Goal: Task Accomplishment & Management: Complete application form

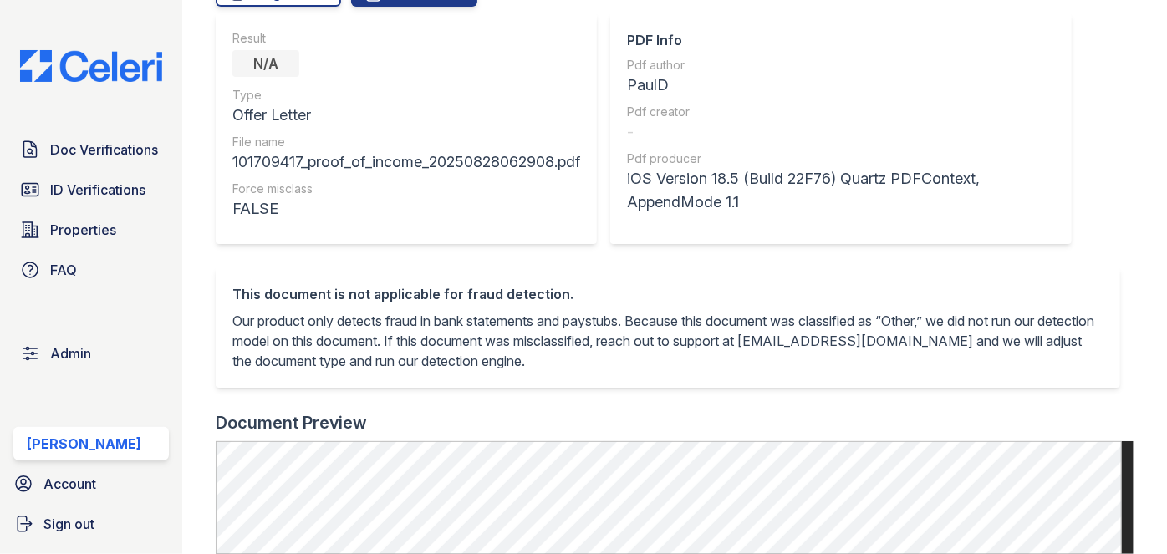
scroll to position [456, 0]
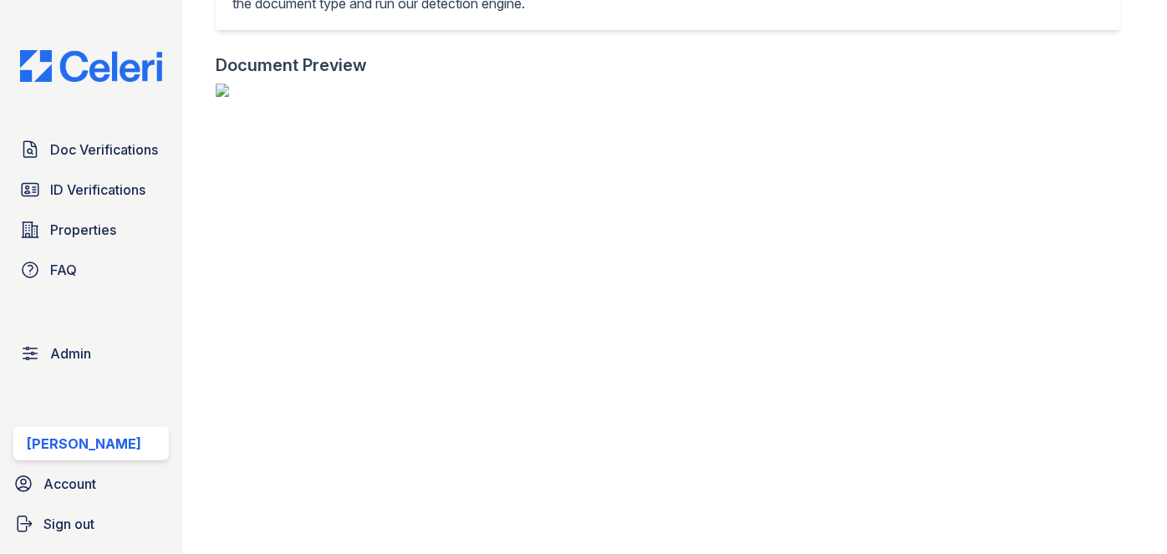
scroll to position [951, 0]
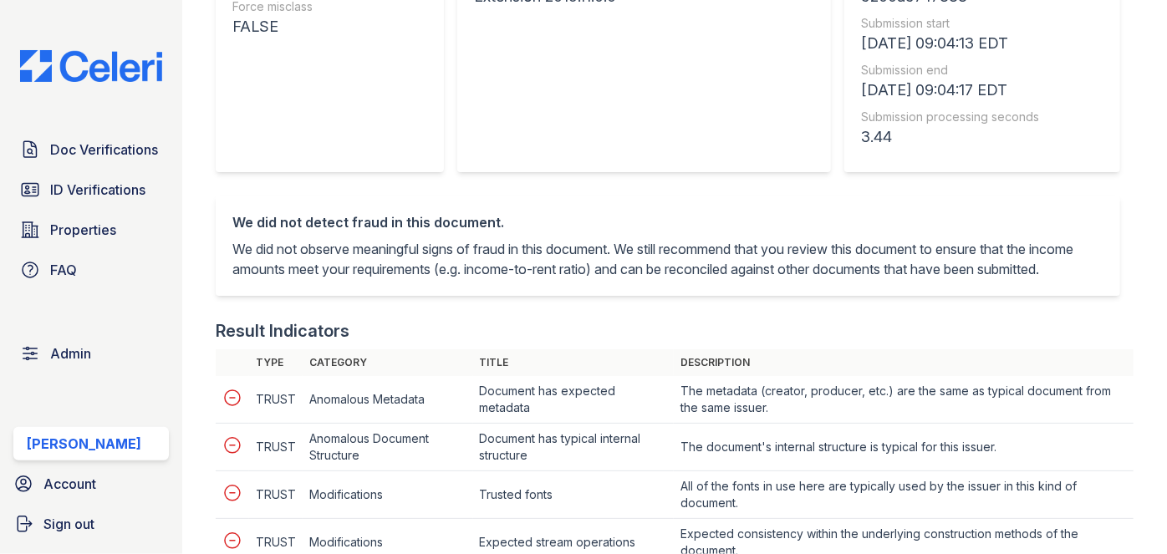
scroll to position [836, 0]
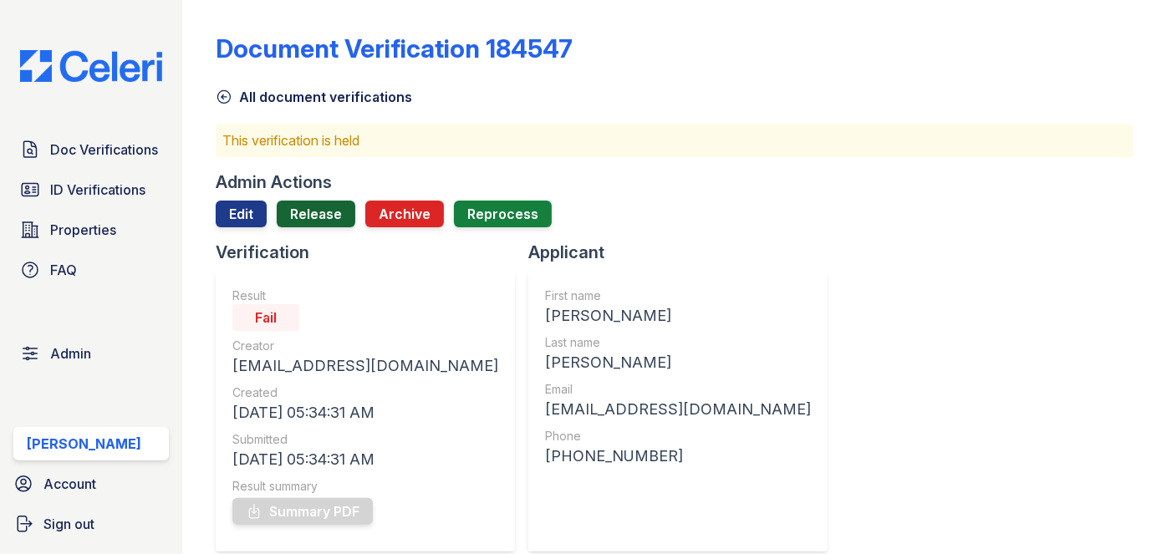
click at [313, 223] on link "Release" at bounding box center [316, 214] width 79 height 27
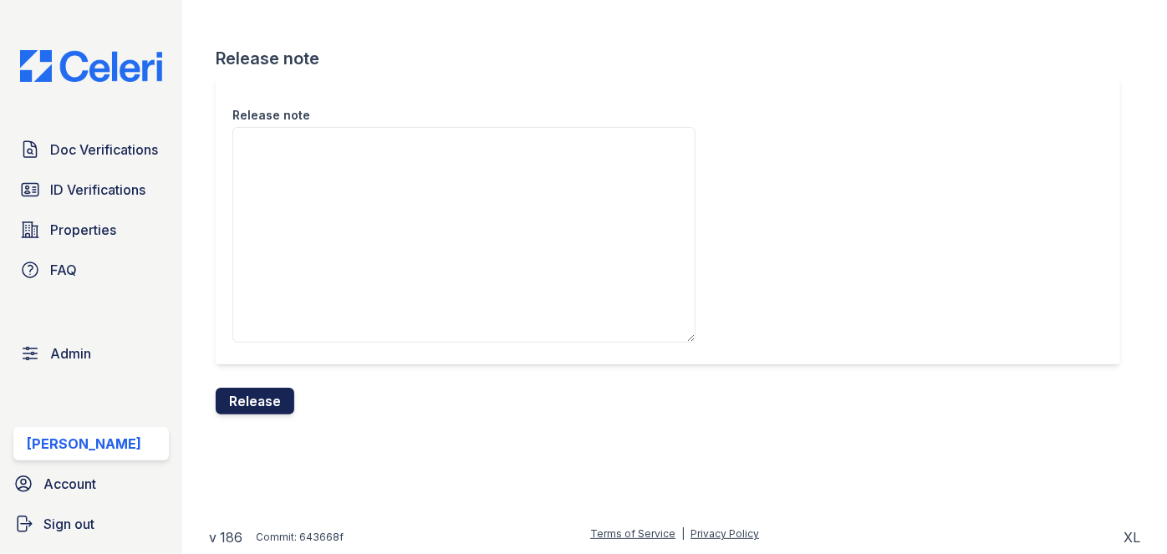
click at [266, 408] on button "Release" at bounding box center [255, 401] width 79 height 27
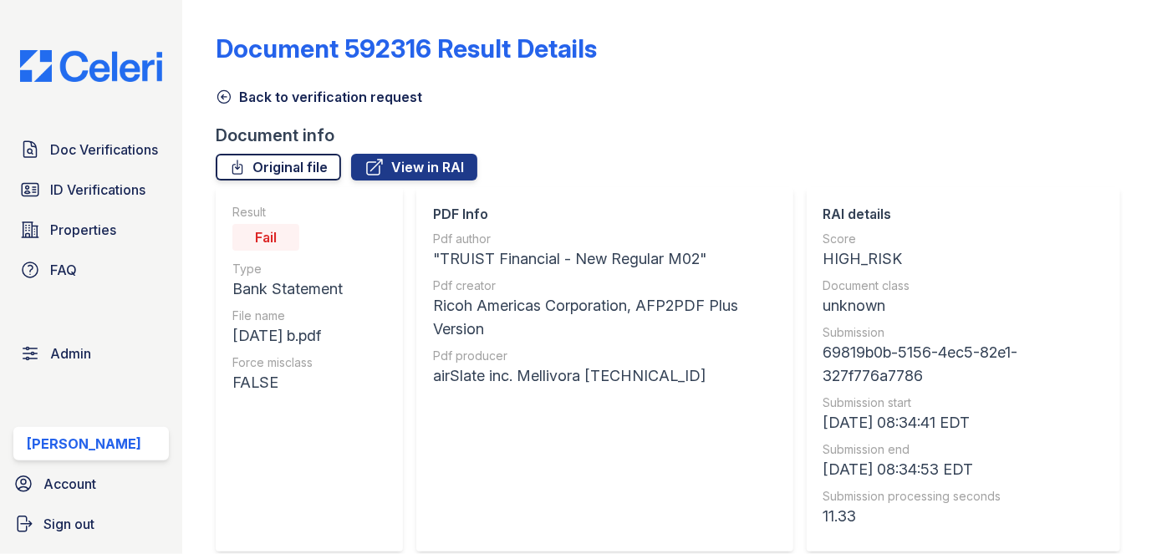
click at [303, 161] on link "Original file" at bounding box center [278, 167] width 125 height 27
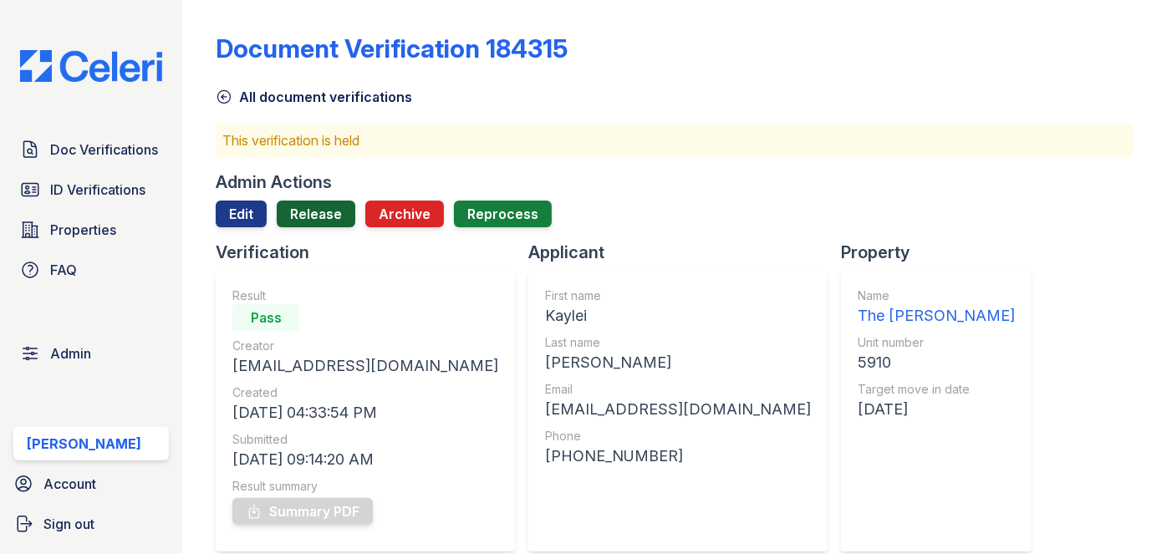
click at [325, 207] on link "Release" at bounding box center [316, 214] width 79 height 27
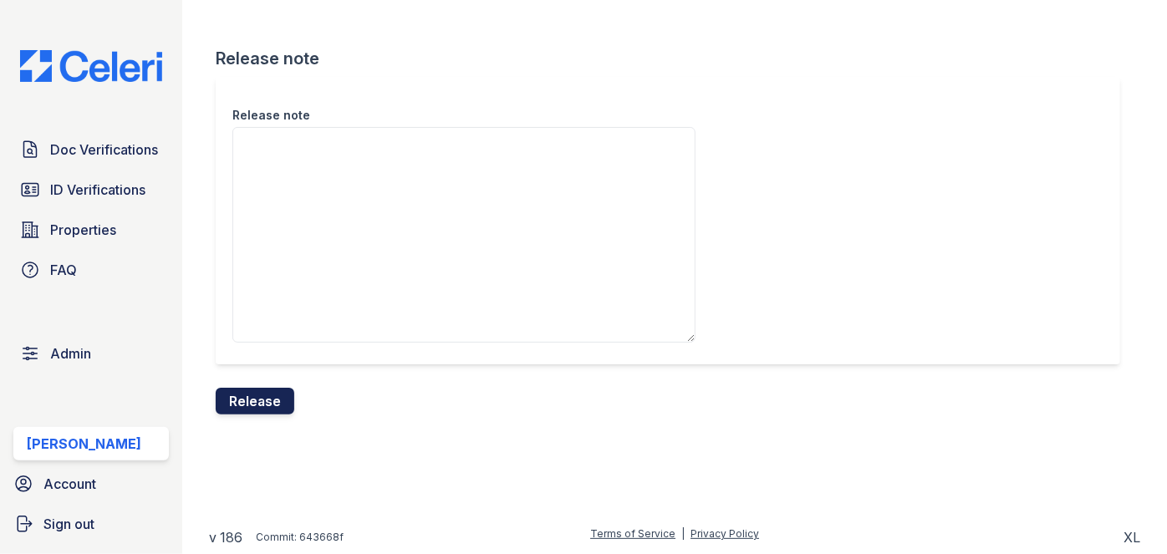
click at [263, 401] on button "Release" at bounding box center [255, 401] width 79 height 27
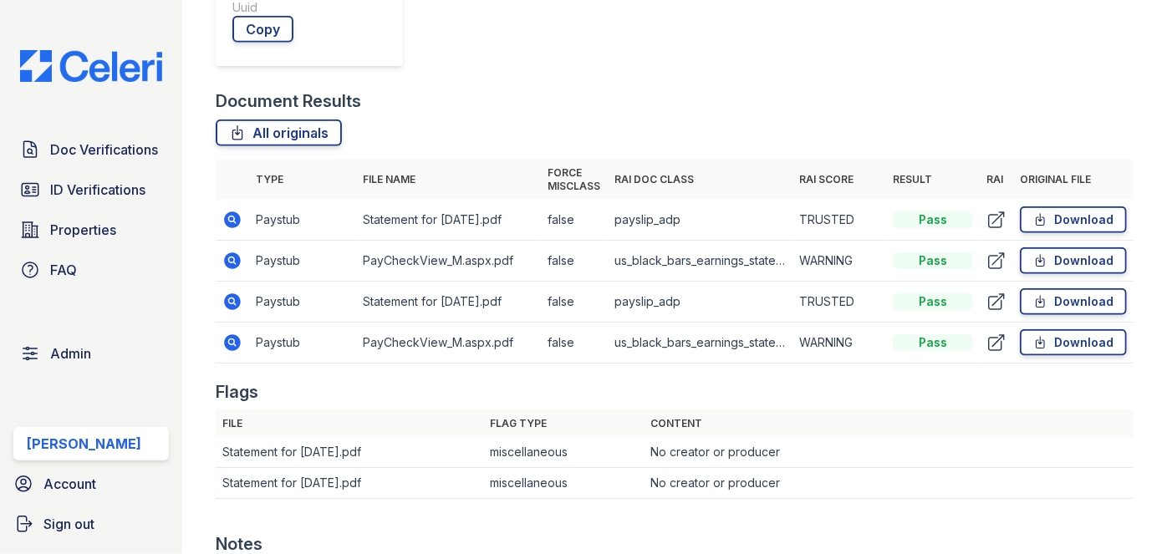
scroll to position [911, 0]
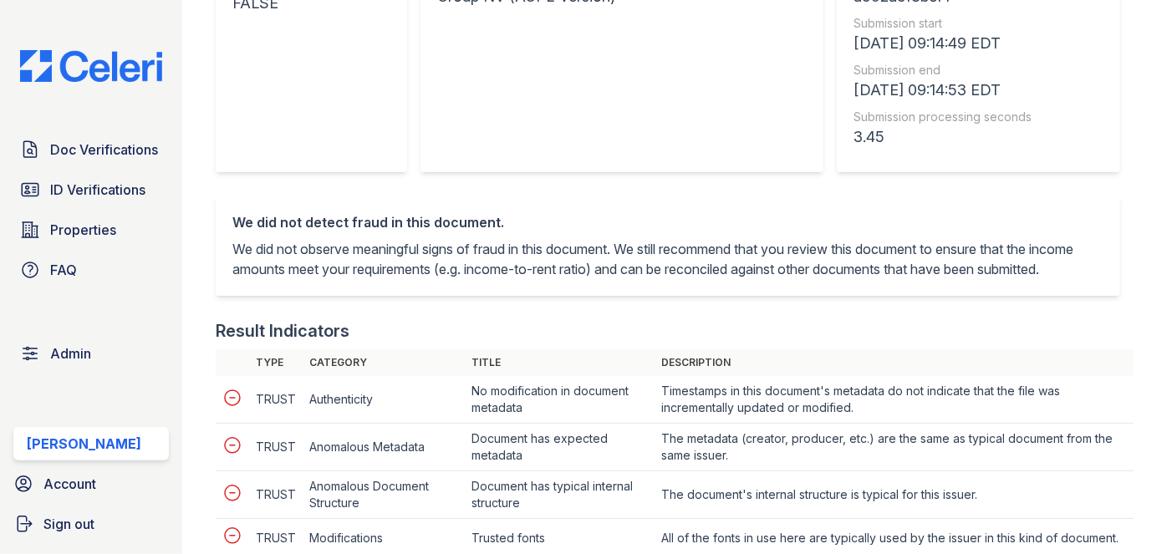
scroll to position [836, 0]
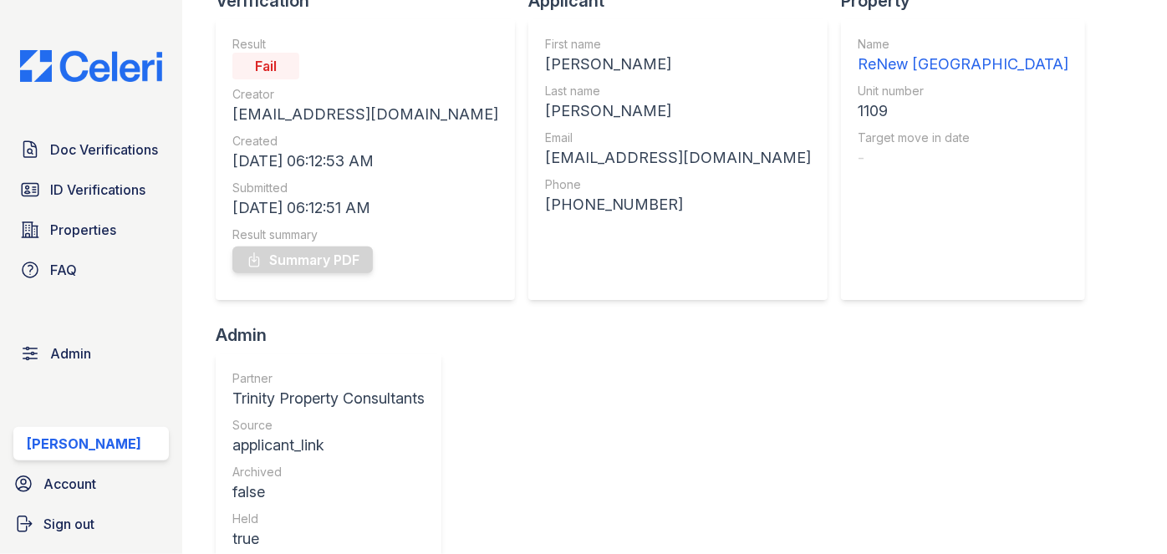
scroll to position [151, 0]
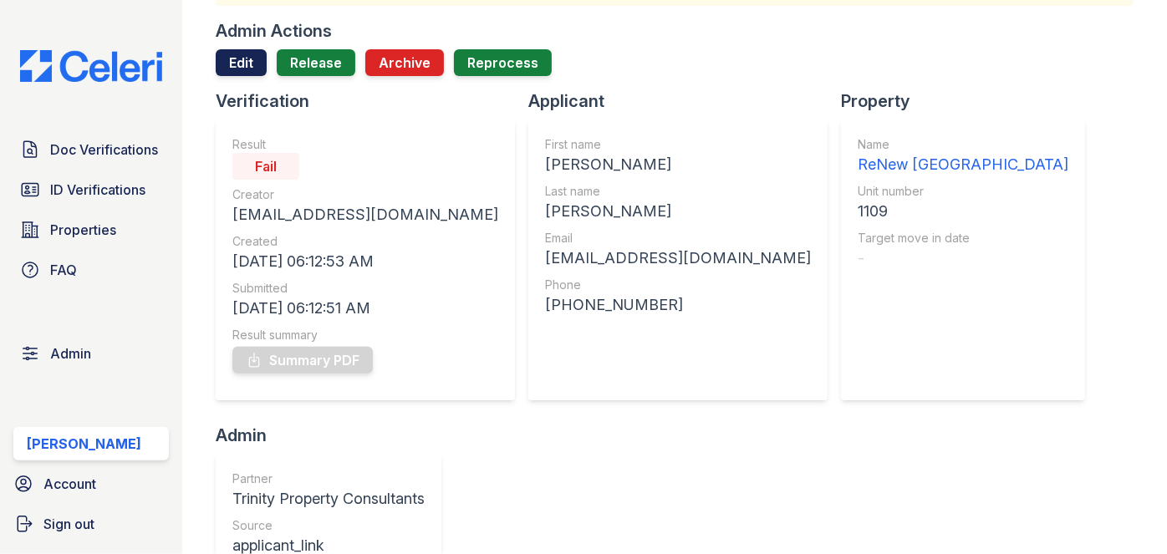
click at [243, 53] on link "Edit" at bounding box center [241, 62] width 51 height 27
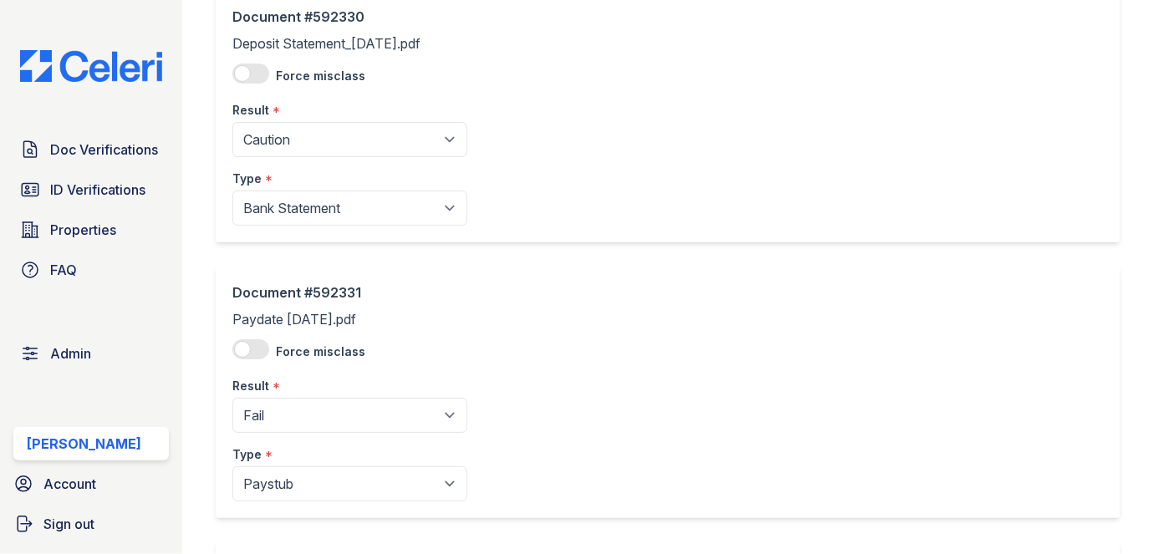
scroll to position [151, 0]
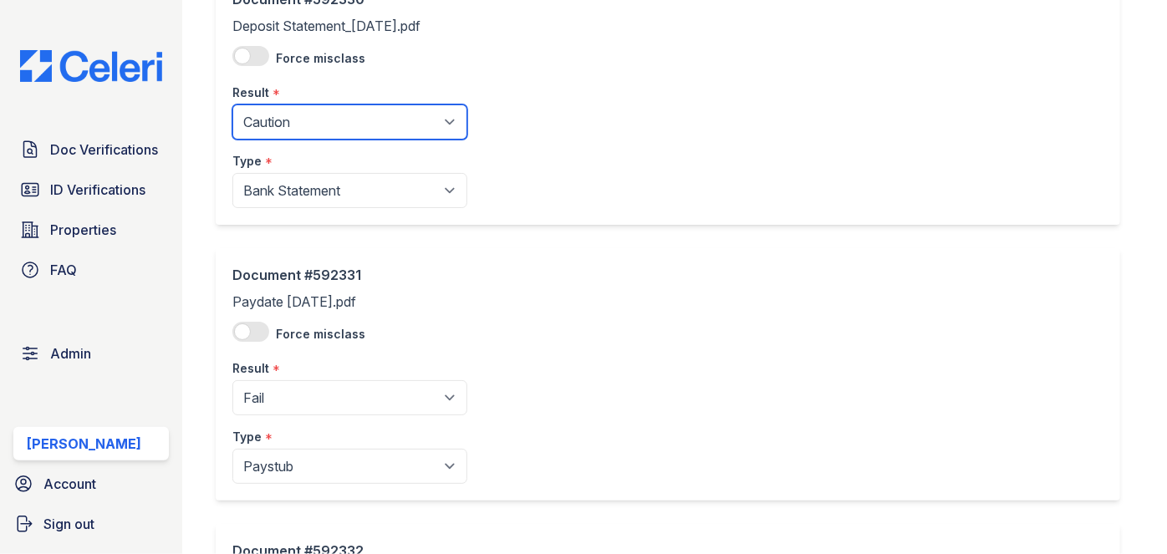
click at [312, 138] on select "Pending Sent Started Processing Pass Fail Caution Error N/A" at bounding box center [349, 121] width 235 height 35
select select "pass"
click at [232, 104] on select "Pending Sent Started Processing Pass Fail Caution Error N/A" at bounding box center [349, 121] width 235 height 35
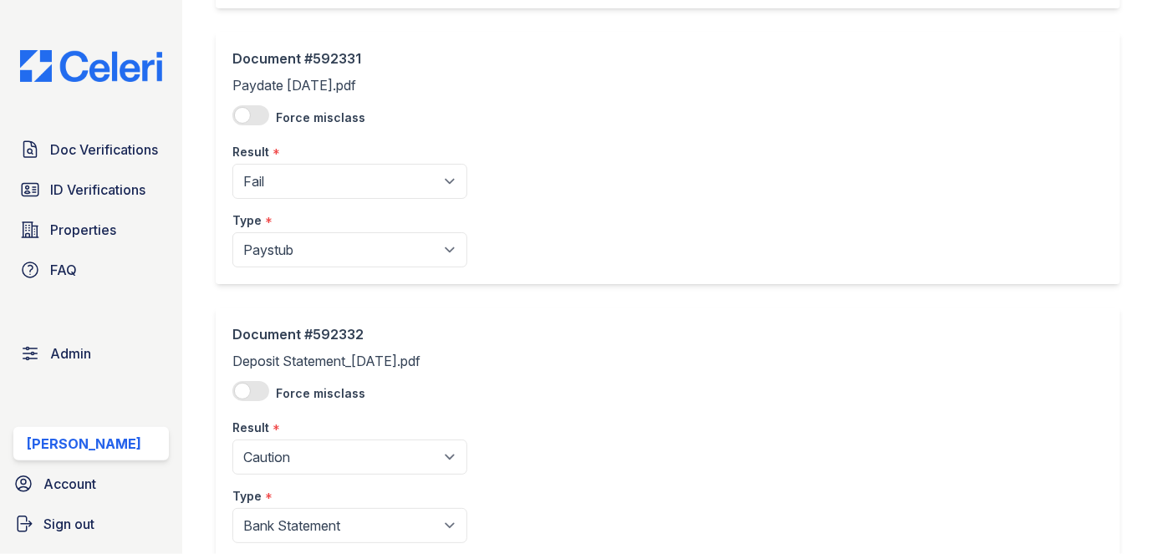
scroll to position [380, 0]
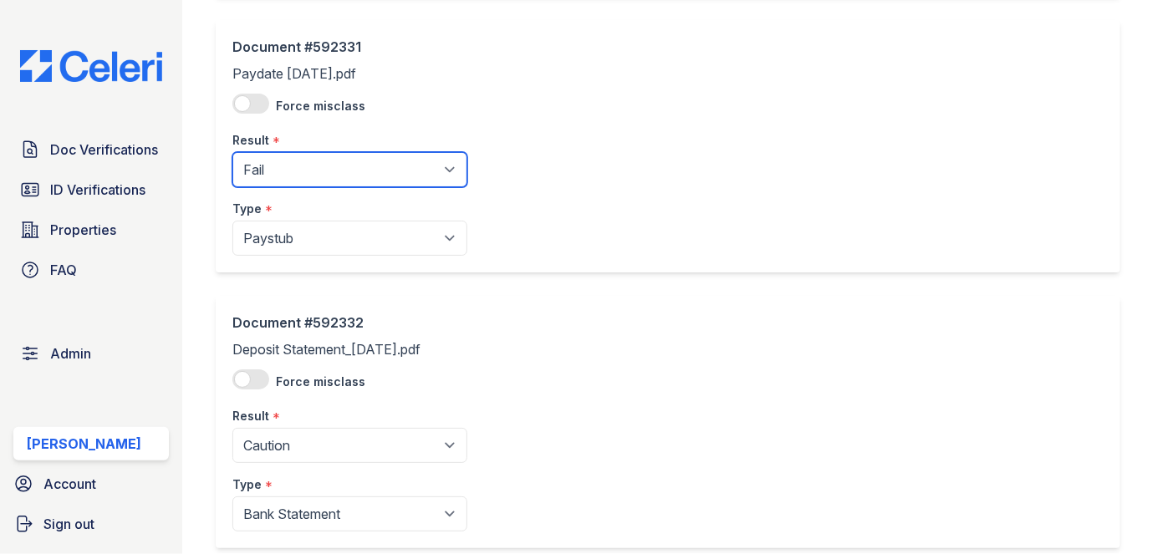
click at [332, 169] on select "Pending Sent Started Processing Pass Fail Caution Error N/A" at bounding box center [349, 169] width 235 height 35
select select "caution"
click at [232, 152] on select "Pending Sent Started Processing Pass Fail Caution Error N/A" at bounding box center [349, 169] width 235 height 35
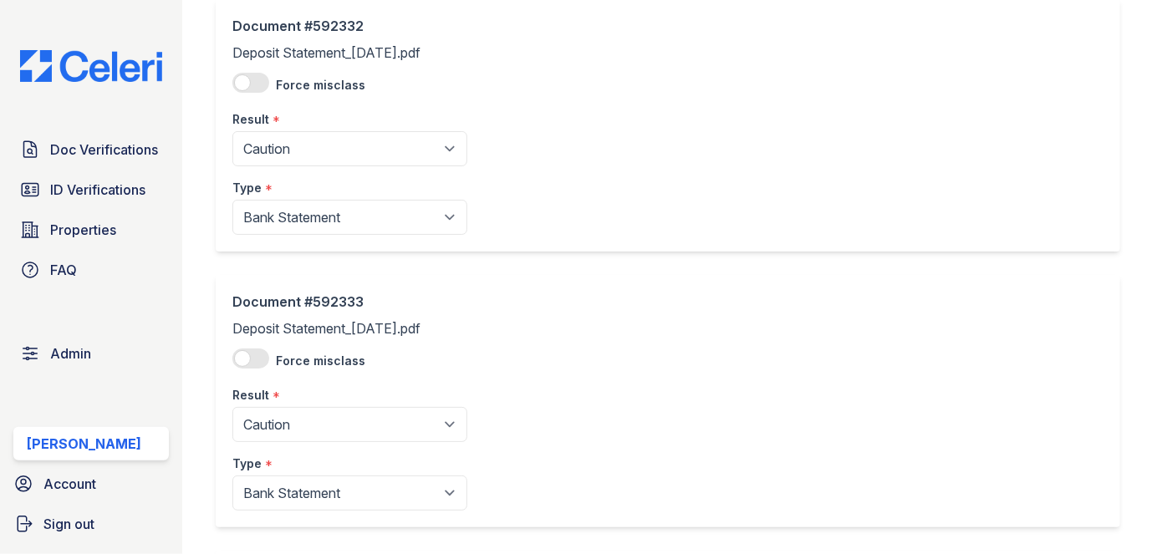
scroll to position [684, 0]
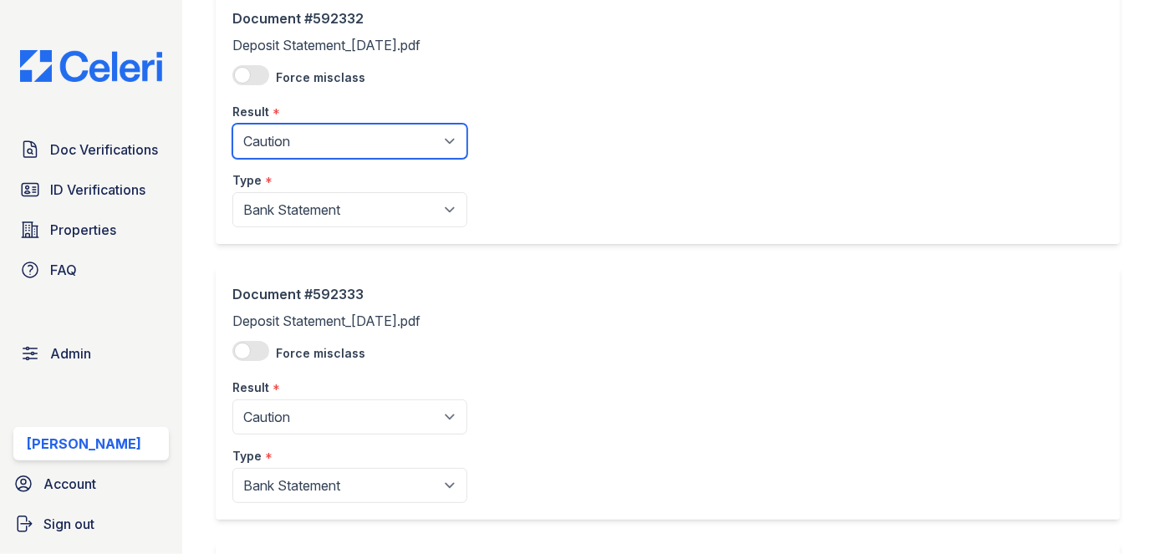
click at [314, 136] on select "Pending Sent Started Processing Pass Fail Caution Error N/A" at bounding box center [349, 141] width 235 height 35
select select "pass"
click at [232, 124] on select "Pending Sent Started Processing Pass Fail Caution Error N/A" at bounding box center [349, 141] width 235 height 35
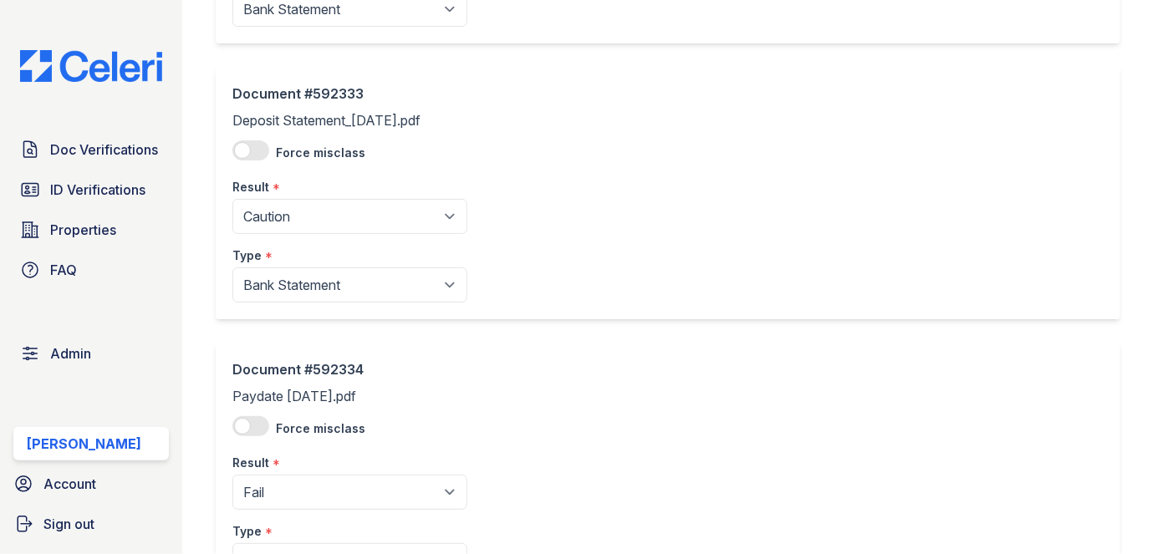
scroll to position [911, 0]
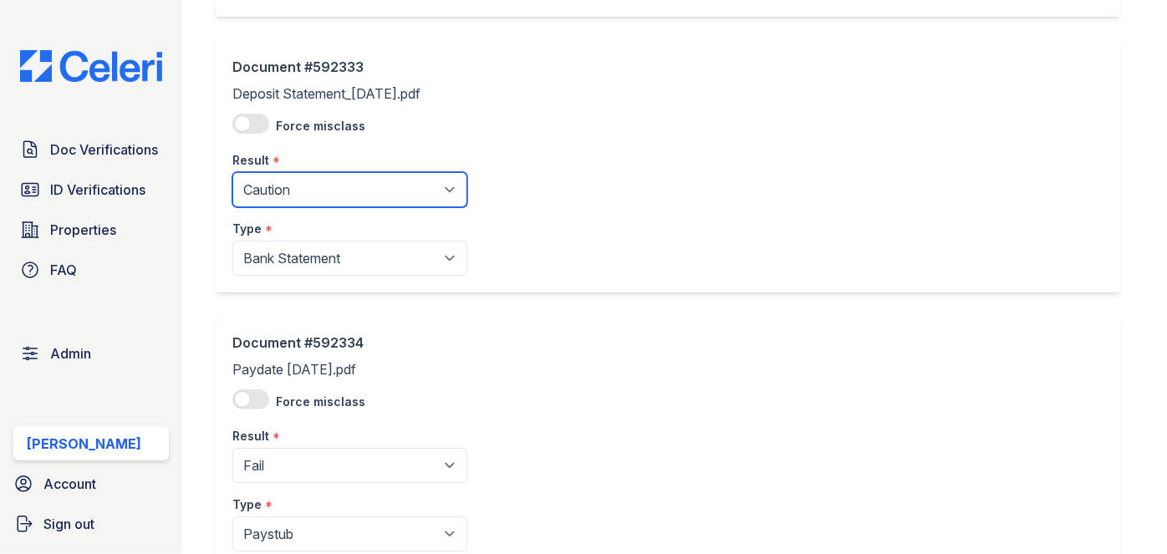
click at [303, 194] on select "Pending Sent Started Processing Pass Fail Caution Error N/A" at bounding box center [349, 189] width 235 height 35
select select "pass"
click at [232, 172] on select "Pending Sent Started Processing Pass Fail Caution Error N/A" at bounding box center [349, 189] width 235 height 35
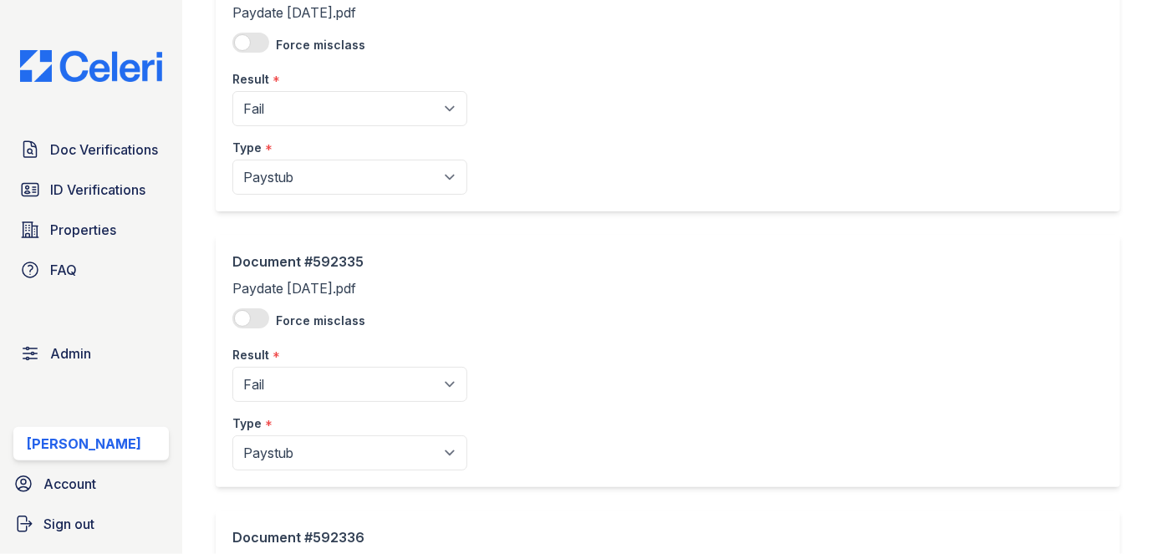
scroll to position [1292, 0]
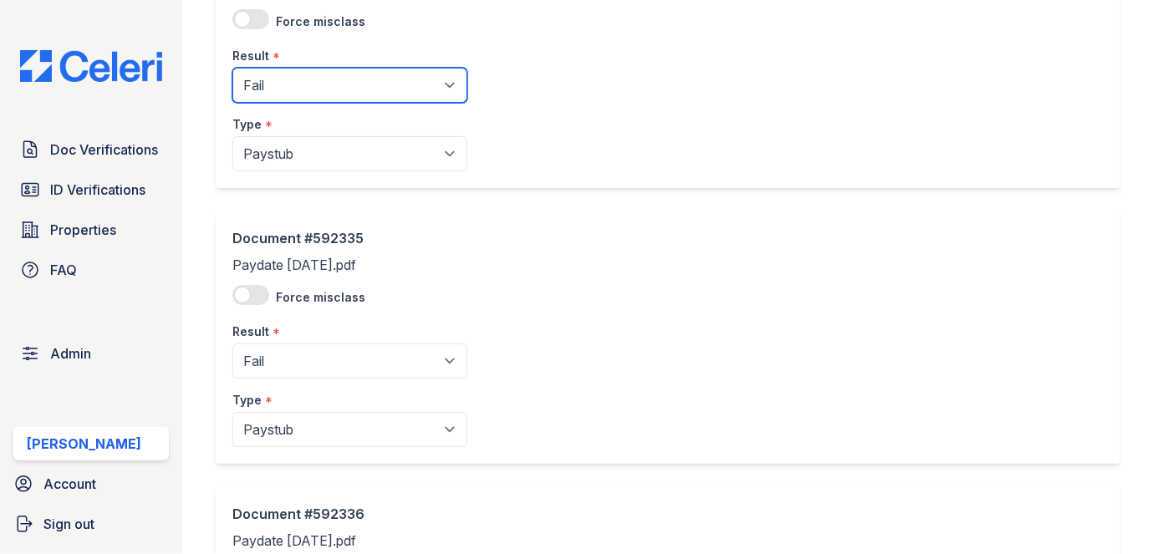
click at [313, 81] on select "Pending Sent Started Processing Pass Fail Caution Error N/A" at bounding box center [349, 85] width 235 height 35
select select "caution"
click at [232, 68] on select "Pending Sent Started Processing Pass Fail Caution Error N/A" at bounding box center [349, 85] width 235 height 35
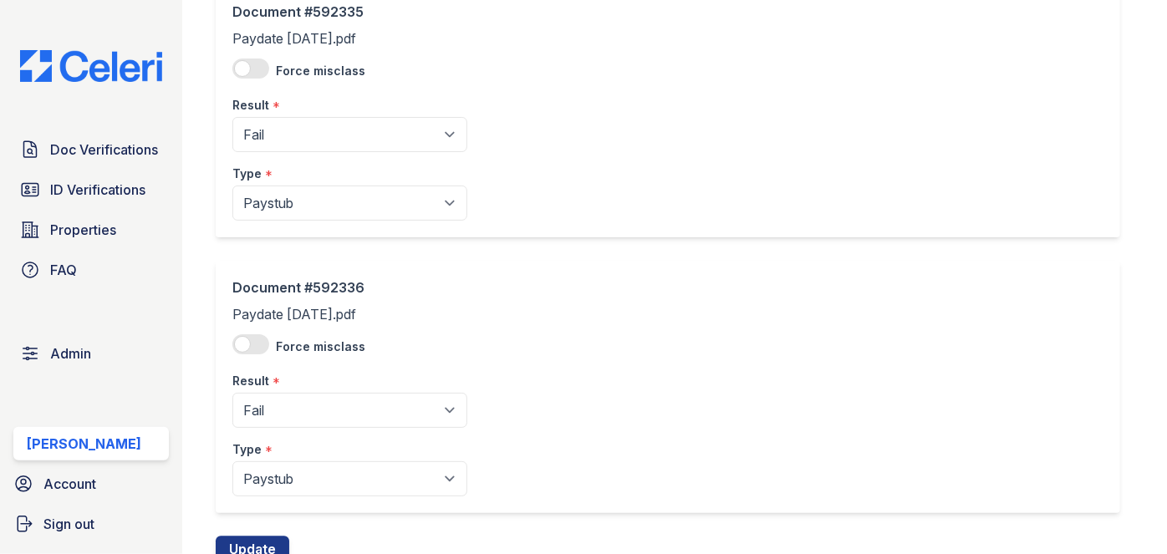
scroll to position [1520, 0]
click at [301, 115] on select "Pending Sent Started Processing Pass Fail Caution Error N/A" at bounding box center [349, 132] width 235 height 35
select select "caution"
click at [232, 115] on select "Pending Sent Started Processing Pass Fail Caution Error N/A" at bounding box center [349, 132] width 235 height 35
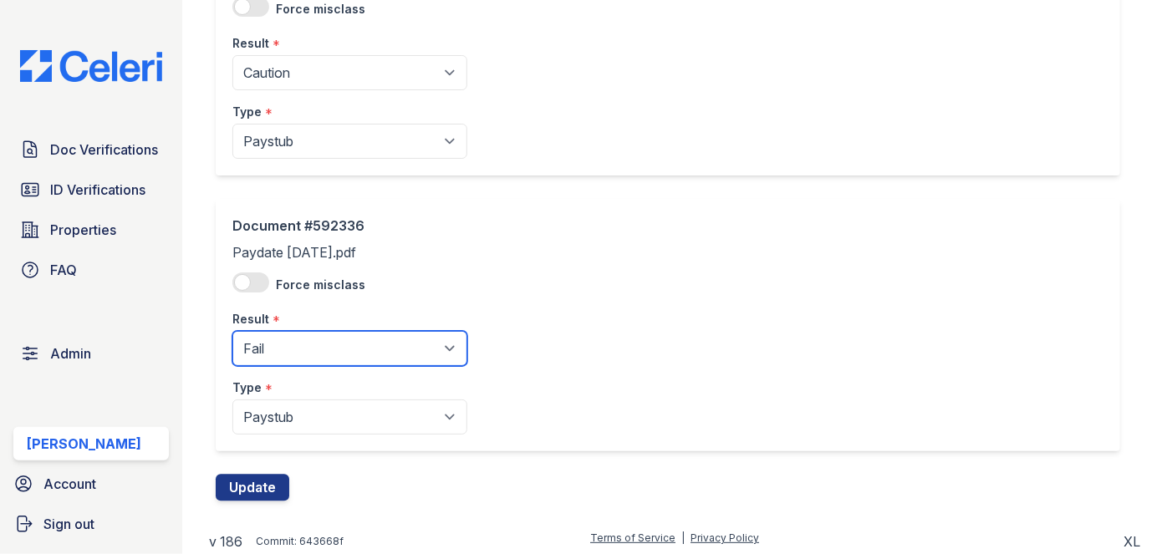
click at [296, 341] on select "Pending Sent Started Processing Pass Fail Caution Error N/A" at bounding box center [349, 348] width 235 height 35
drag, startPoint x: 300, startPoint y: 350, endPoint x: 299, endPoint y: 338, distance: 12.6
click at [300, 350] on select "Pending Sent Started Processing Pass Fail Caution Error N/A" at bounding box center [349, 348] width 235 height 35
select select "caution"
click at [232, 331] on select "Pending Sent Started Processing Pass Fail Caution Error N/A" at bounding box center [349, 348] width 235 height 35
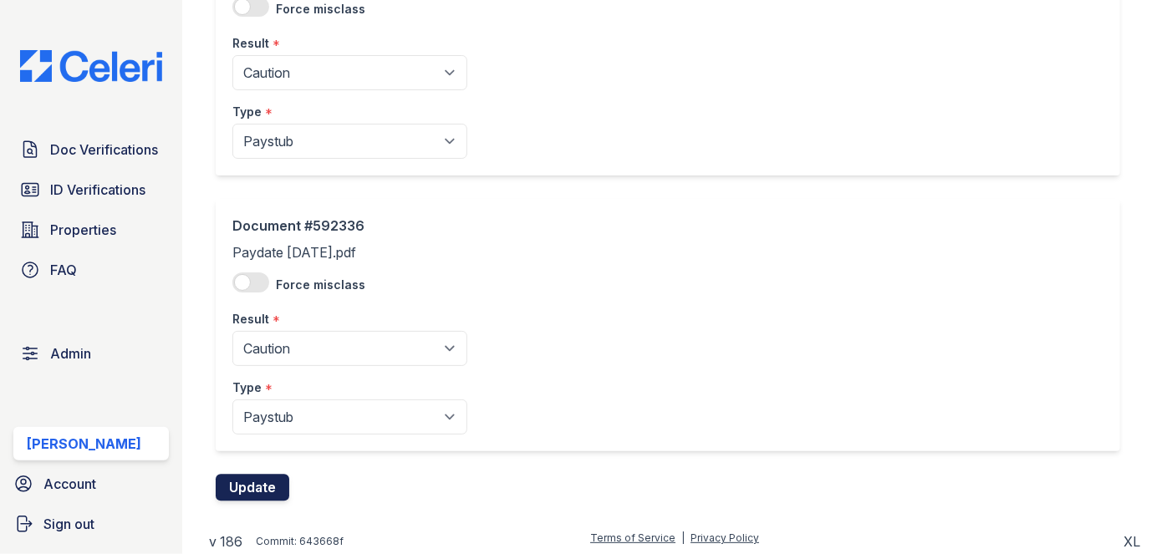
click at [266, 487] on button "Update" at bounding box center [253, 488] width 74 height 27
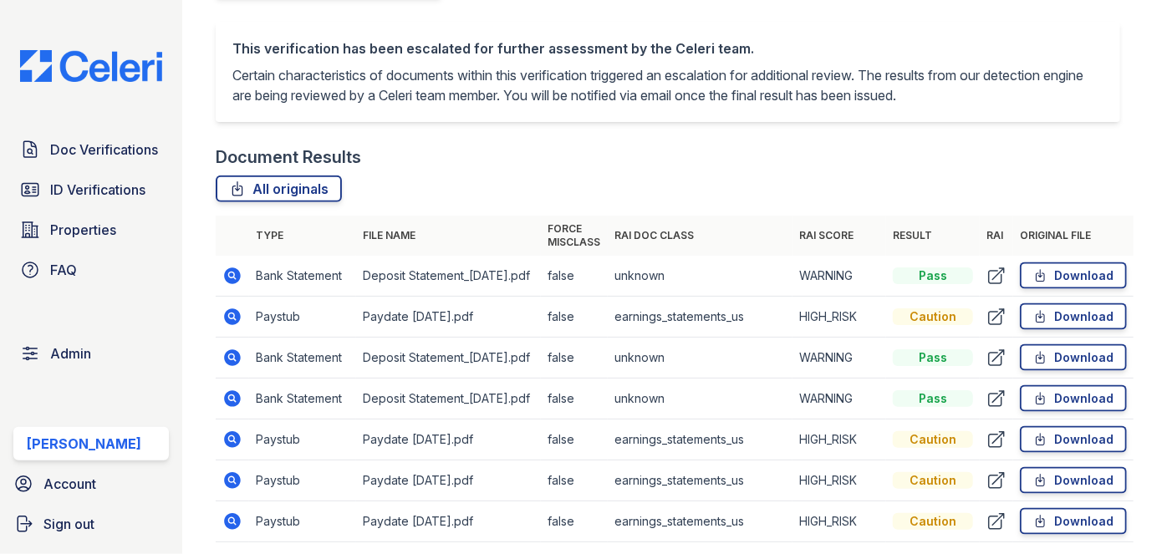
scroll to position [1063, 0]
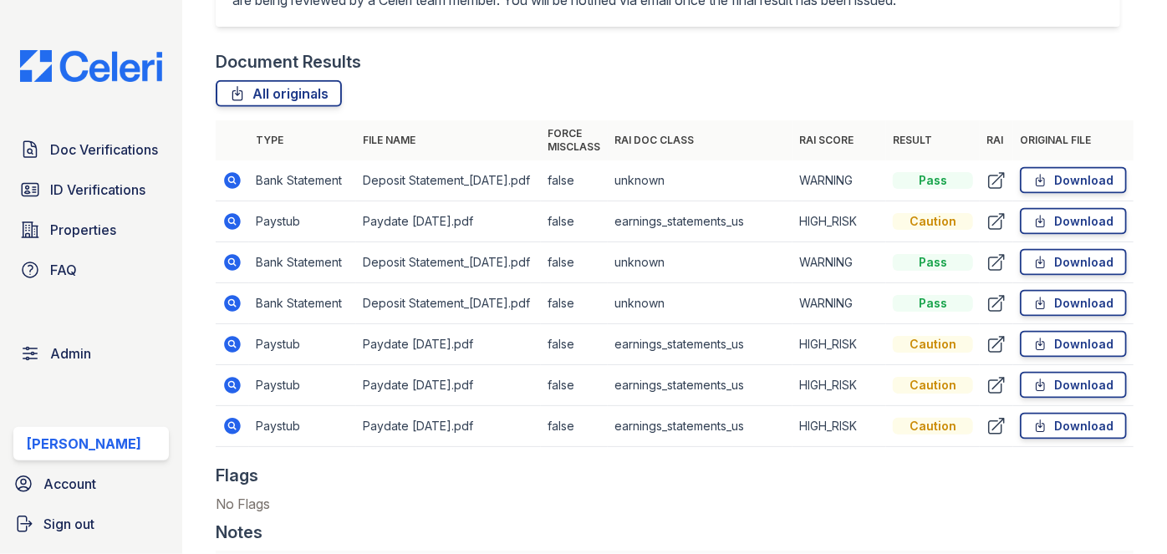
drag, startPoint x: 224, startPoint y: 167, endPoint x: 196, endPoint y: 140, distance: 39.0
click at [196, 140] on main "Document Verification 184555 All document verifications Verification request up…" at bounding box center [674, 277] width 985 height 554
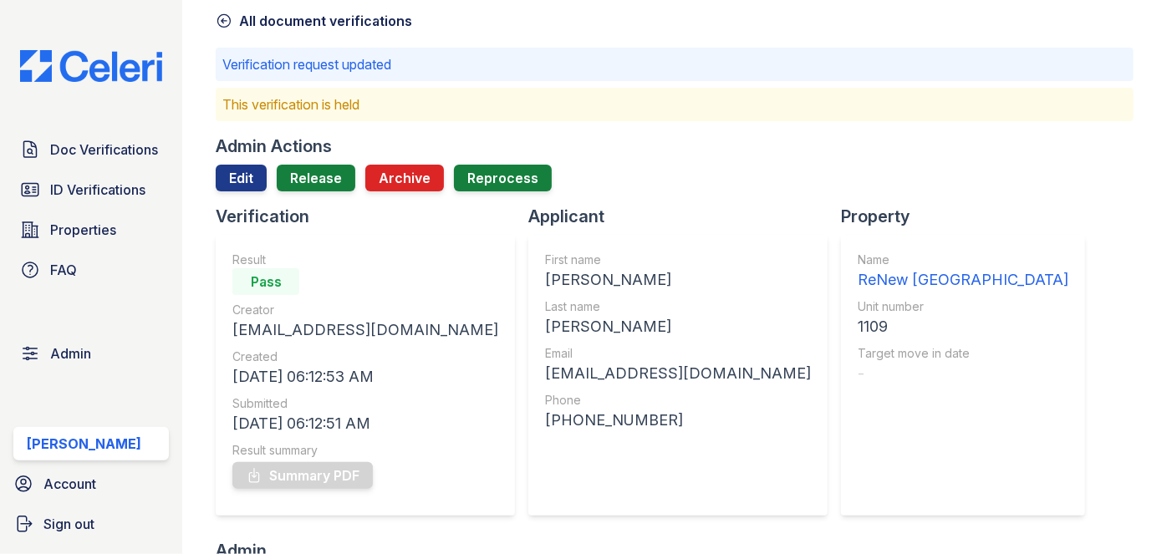
scroll to position [75, 0]
click at [328, 183] on link "Release" at bounding box center [316, 179] width 79 height 27
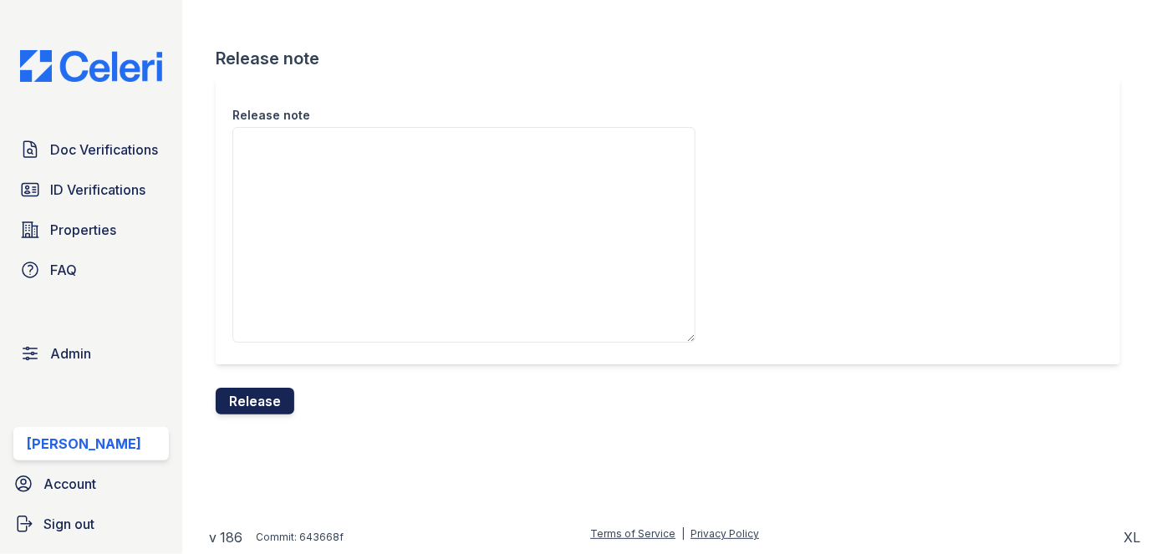
click at [268, 398] on button "Release" at bounding box center [255, 401] width 79 height 27
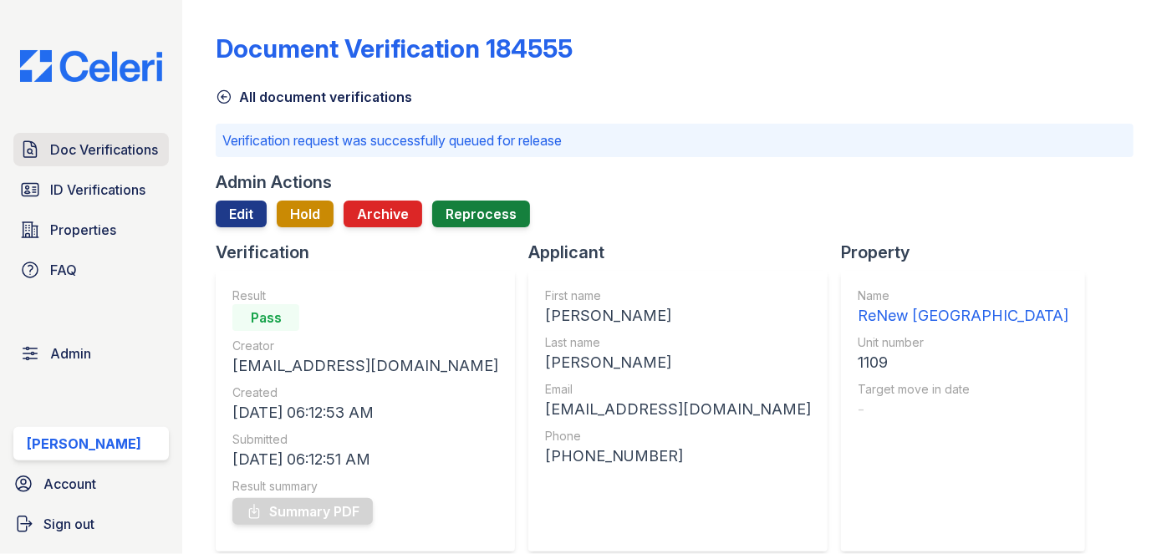
click at [116, 135] on link "Doc Verifications" at bounding box center [90, 149] width 155 height 33
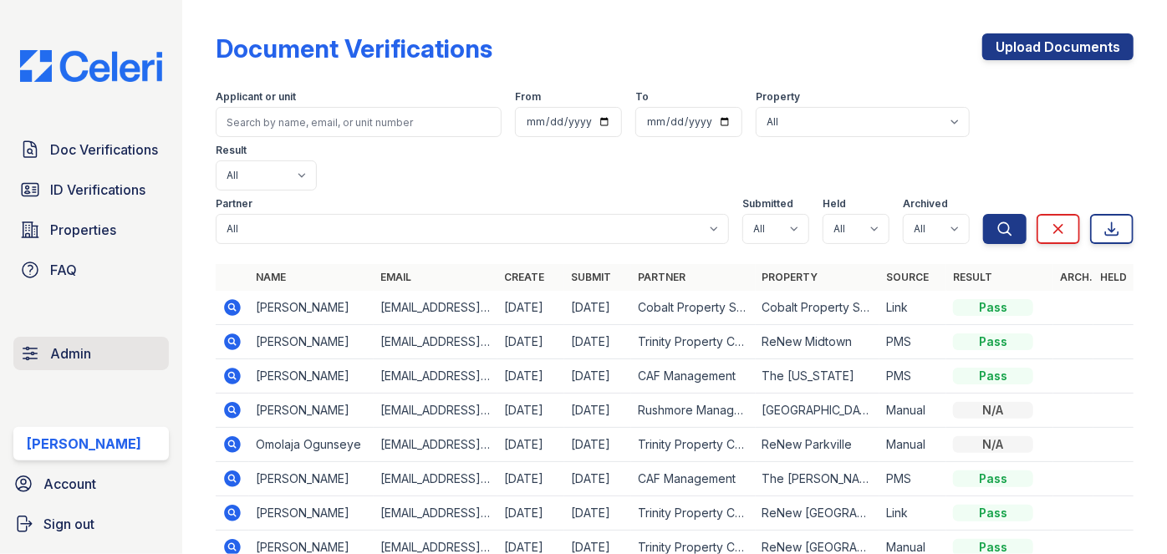
click at [68, 355] on span "Admin" at bounding box center [70, 354] width 41 height 20
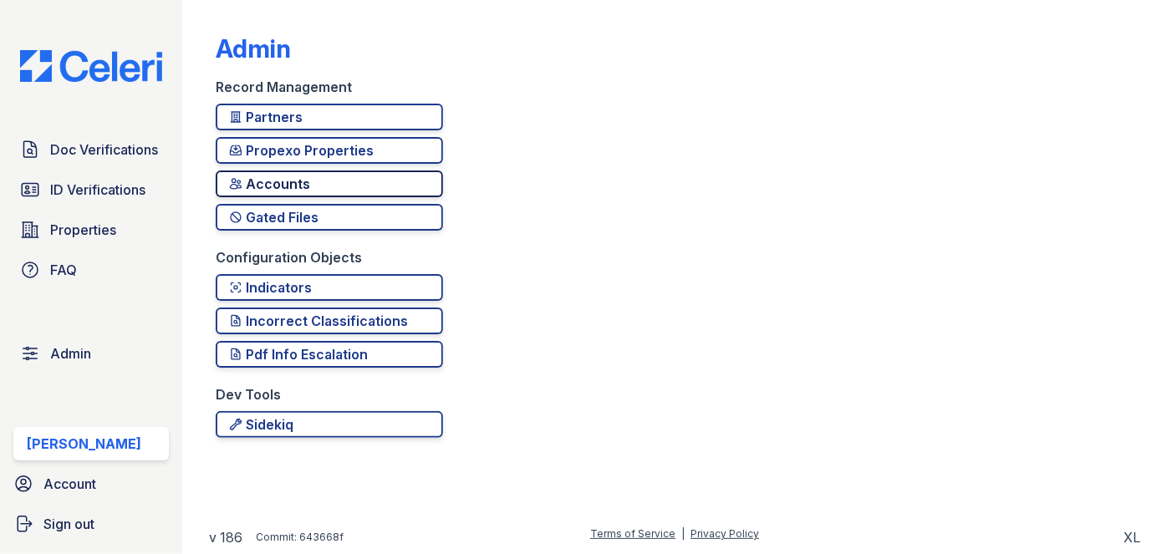
click at [283, 180] on div "Accounts" at bounding box center [329, 184] width 201 height 20
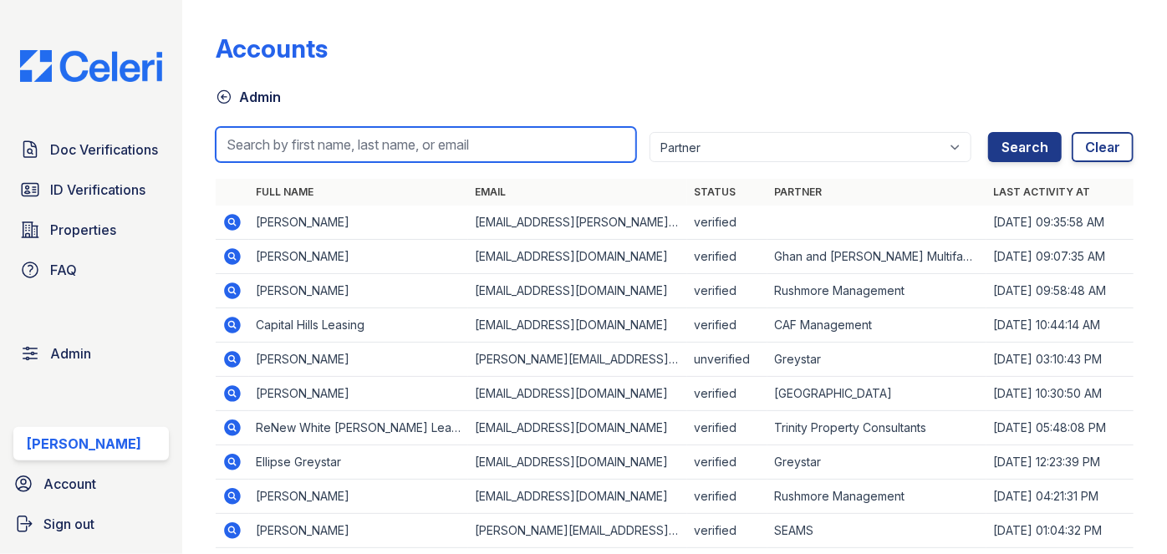
click at [279, 148] on input "search" at bounding box center [426, 144] width 420 height 35
paste input "Rosemary Hopkins"
type input "Rosemary Hopkins"
click at [988, 132] on button "Search" at bounding box center [1025, 147] width 74 height 30
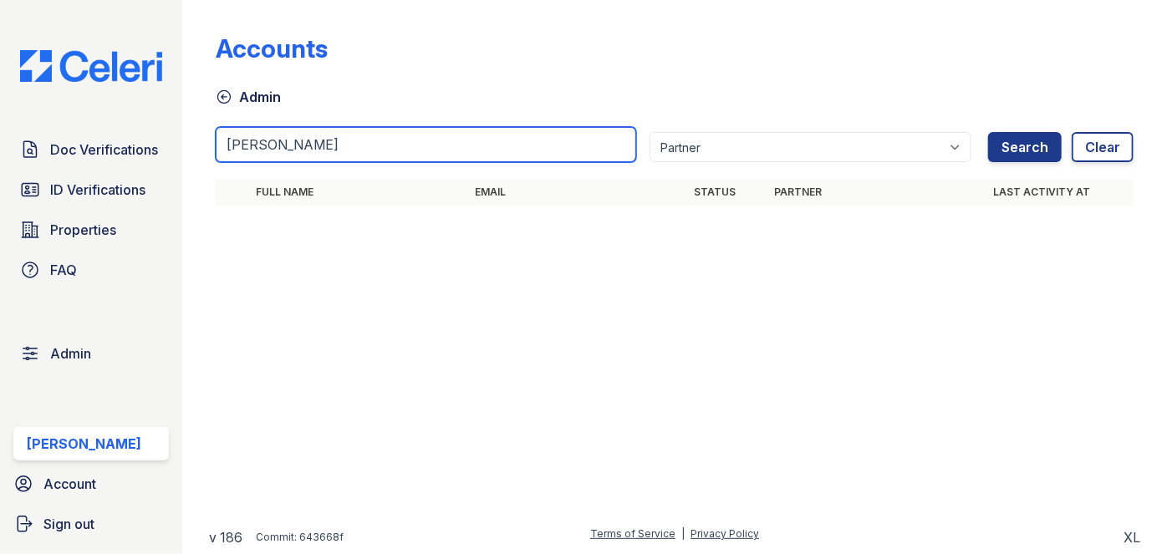
drag, startPoint x: 290, startPoint y: 143, endPoint x: 346, endPoint y: 154, distance: 57.1
click at [346, 154] on input "Rosemary Hopkins" at bounding box center [426, 144] width 420 height 35
type input "Rosemary"
click at [988, 132] on button "Search" at bounding box center [1025, 147] width 74 height 30
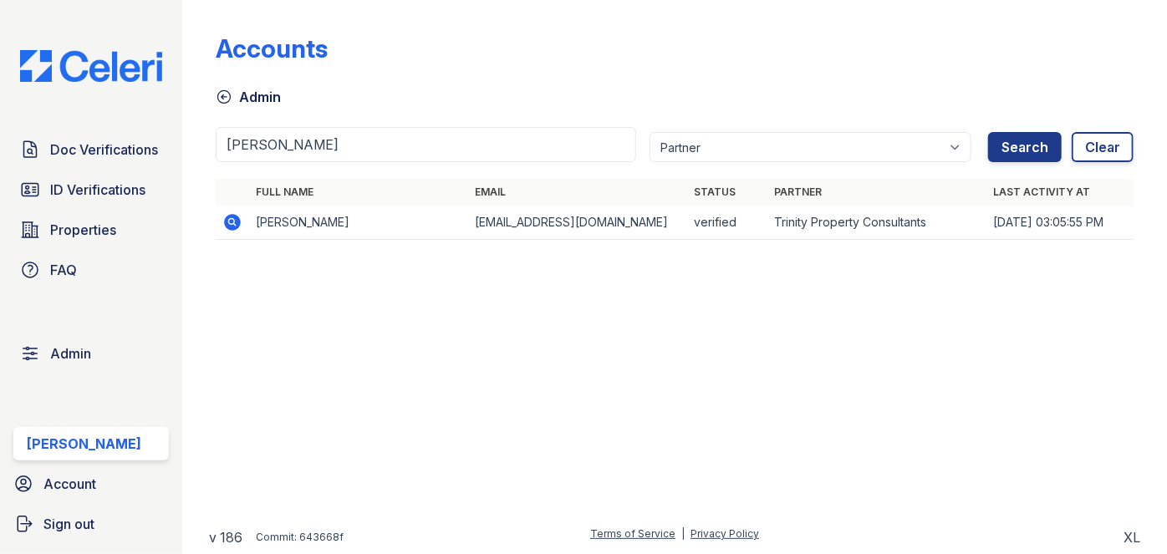
click at [235, 226] on icon at bounding box center [233, 222] width 17 height 17
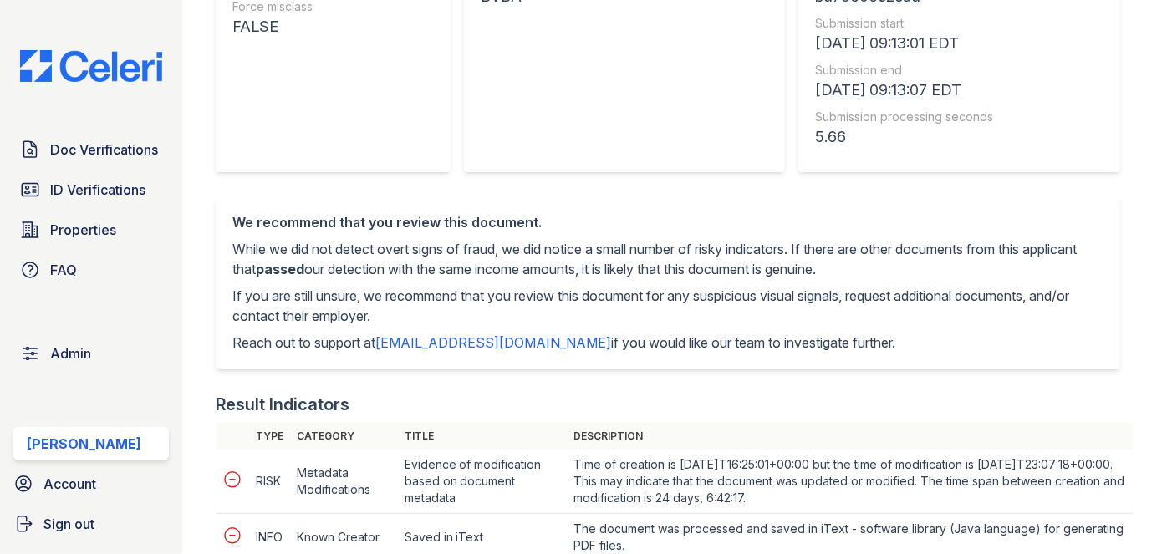
scroll to position [75, 0]
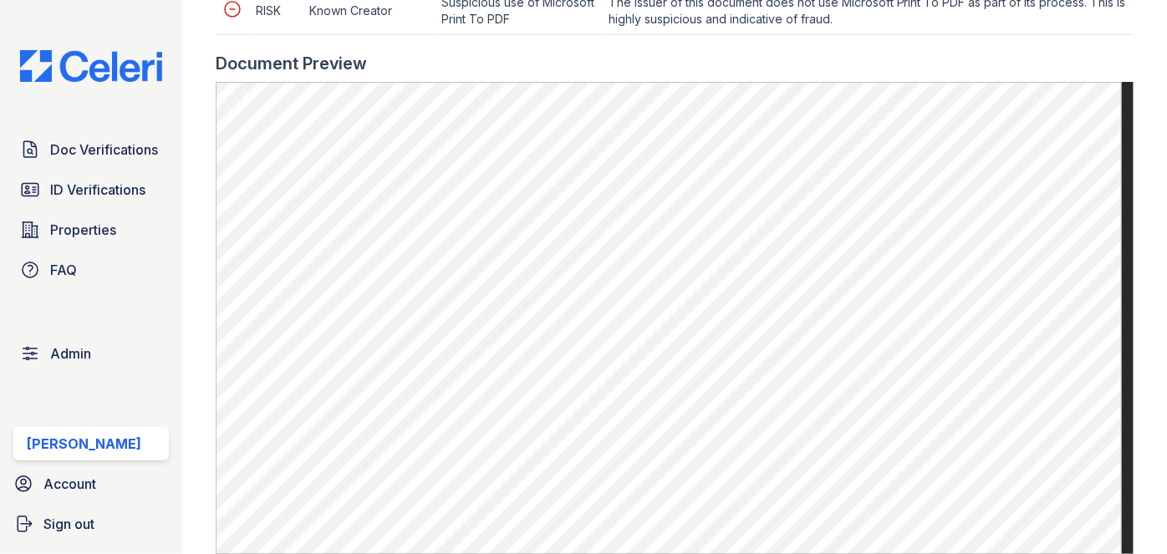
scroll to position [1139, 0]
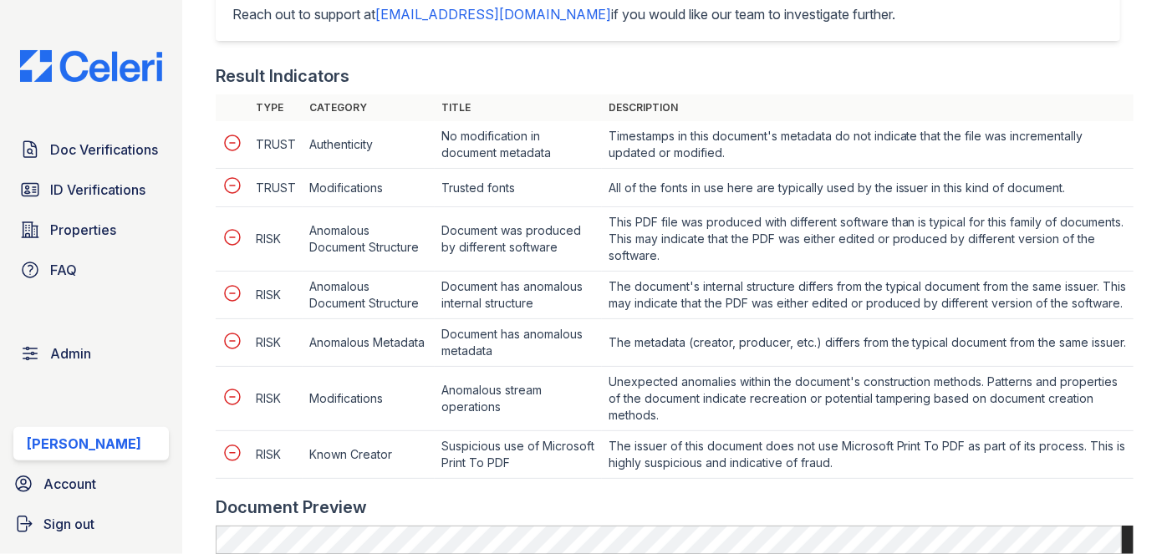
scroll to position [684, 0]
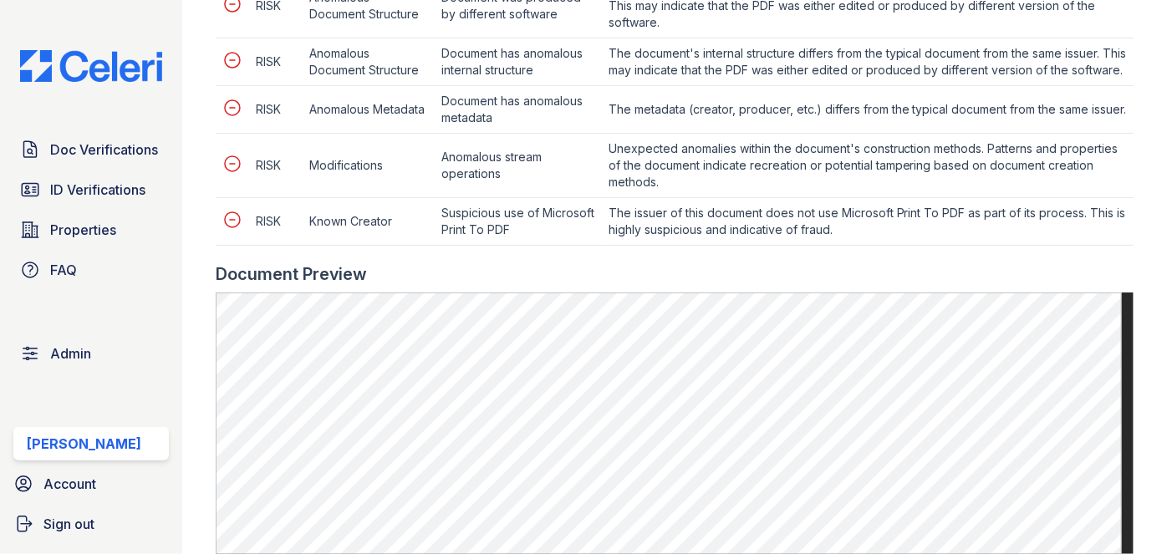
scroll to position [1063, 0]
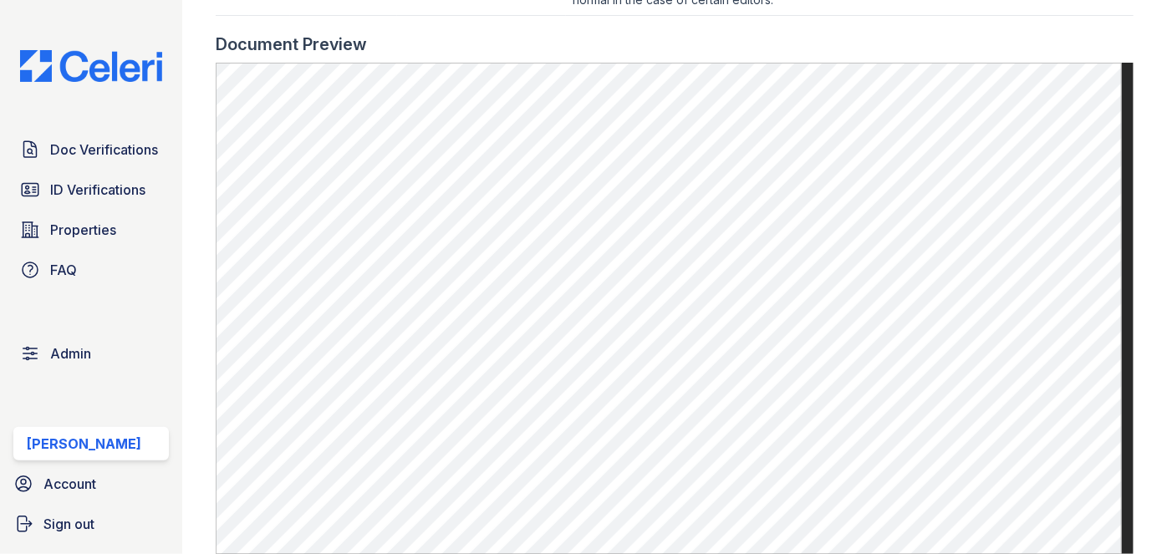
scroll to position [1139, 0]
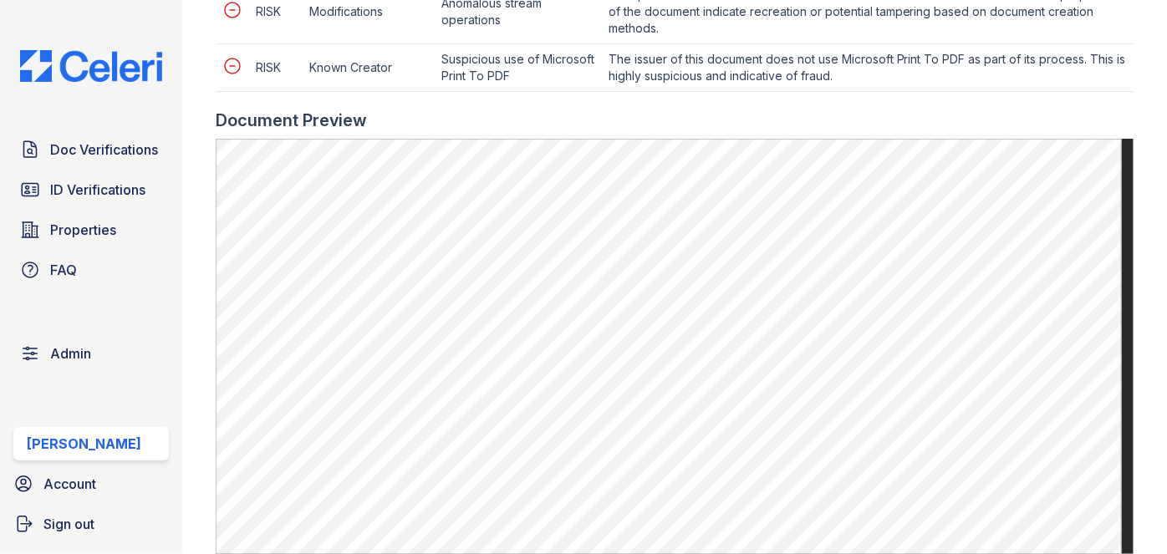
scroll to position [1063, 0]
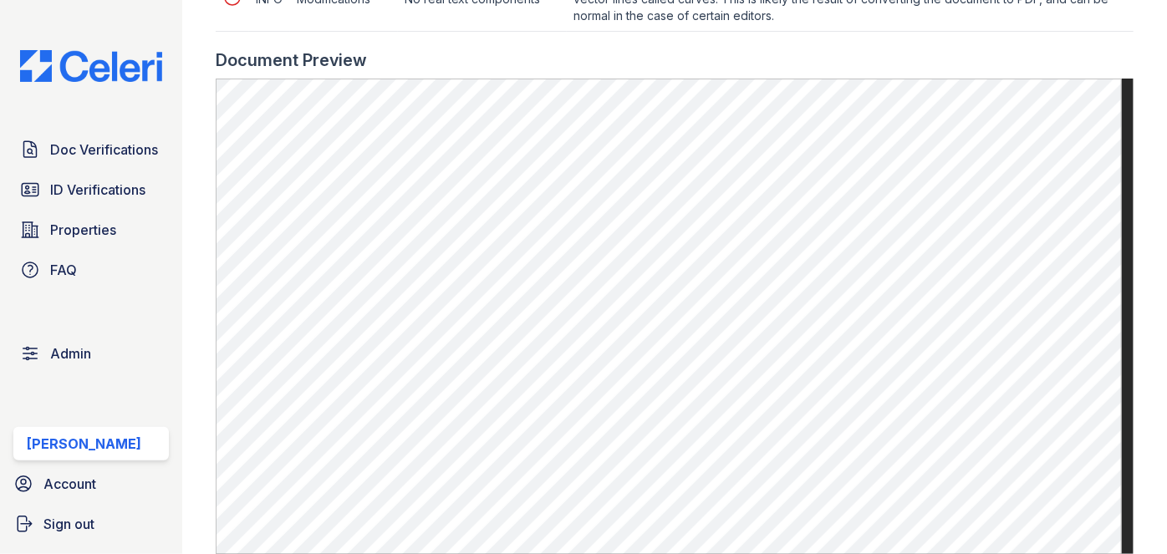
scroll to position [1063, 0]
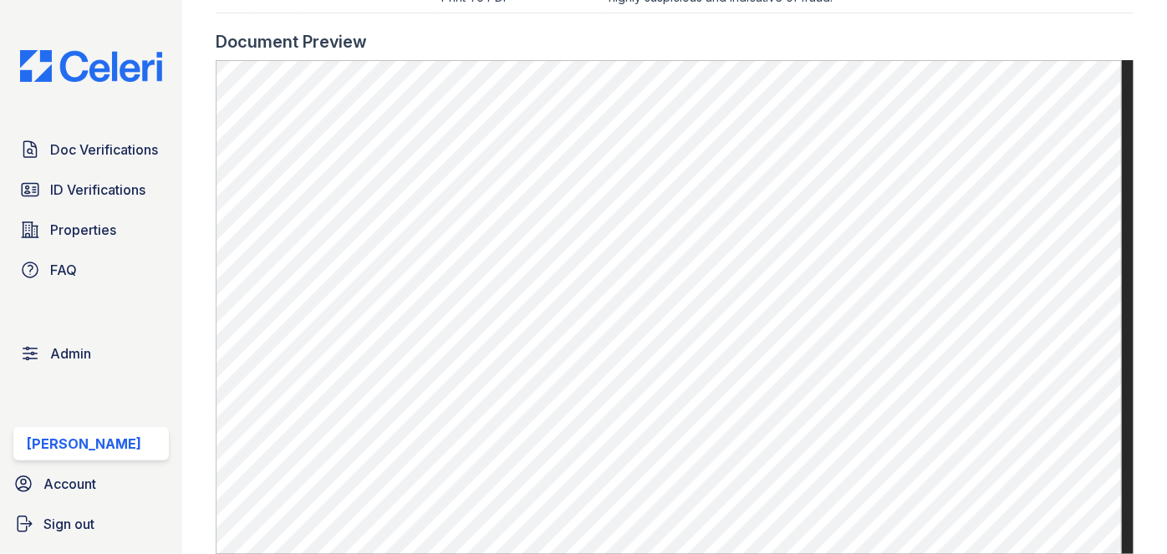
scroll to position [1215, 0]
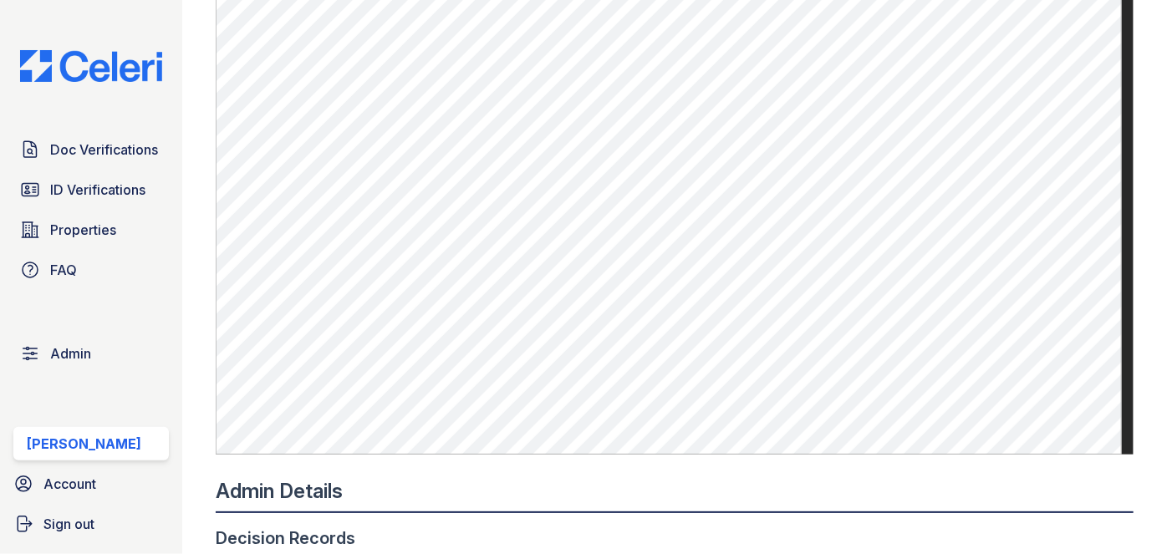
scroll to position [760, 0]
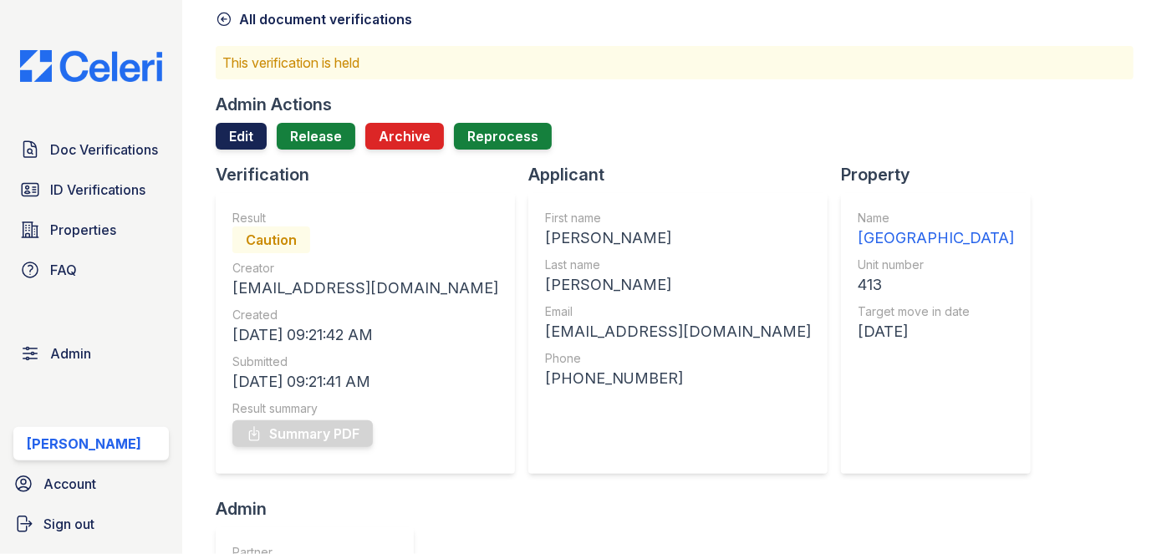
scroll to position [75, 0]
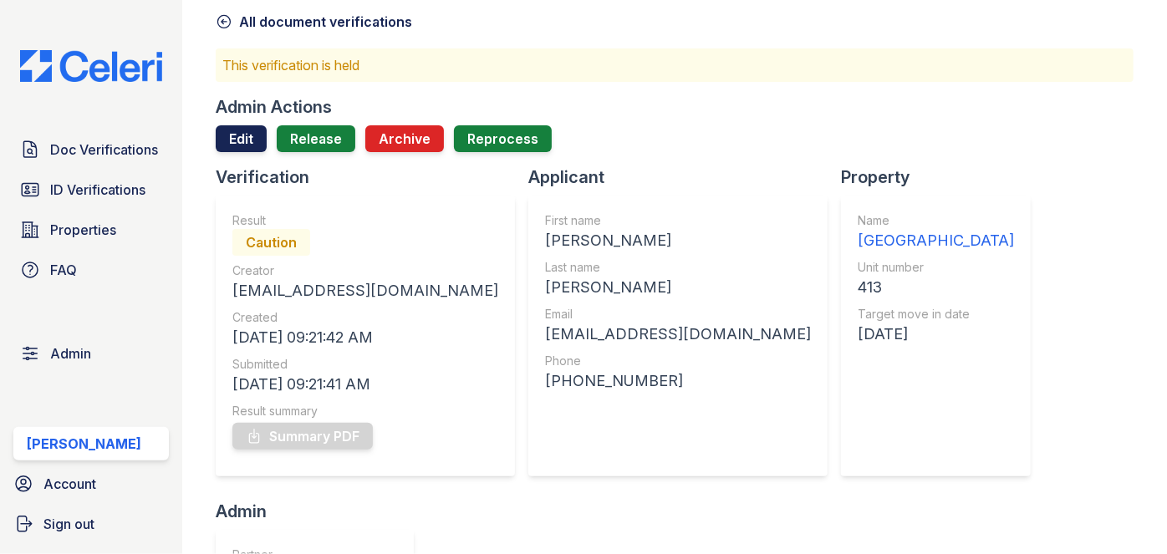
click at [242, 130] on link "Edit" at bounding box center [241, 138] width 51 height 27
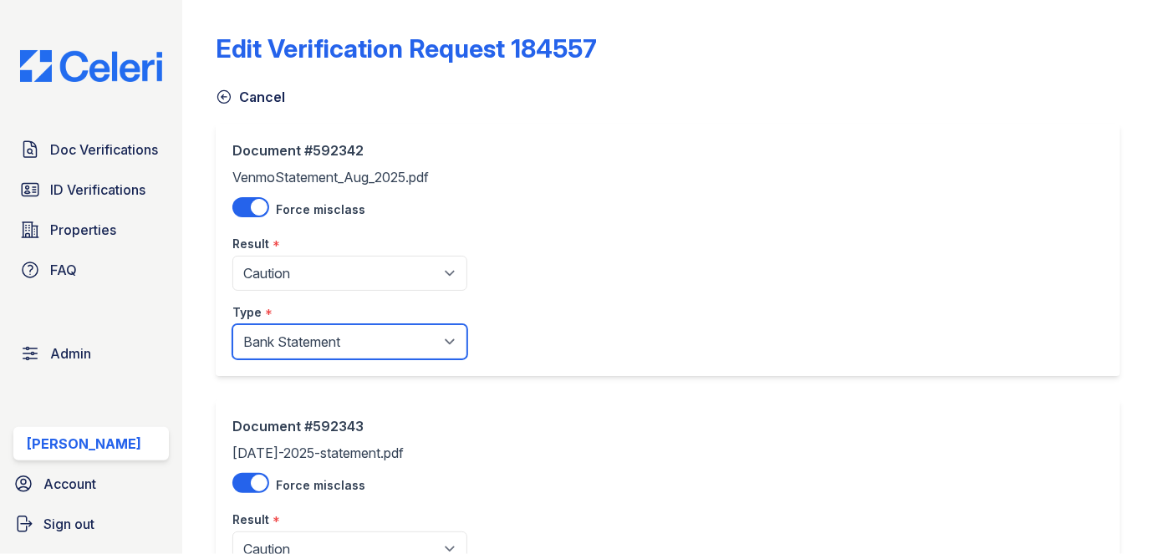
click at [297, 348] on select "Paystub Bank Statement Offer Letter Tax Documents Benefit Award Letter Investme…" at bounding box center [349, 341] width 235 height 35
select select "other"
click at [232, 324] on select "Paystub Bank Statement Offer Letter Tax Documents Benefit Award Letter Investme…" at bounding box center [349, 341] width 235 height 35
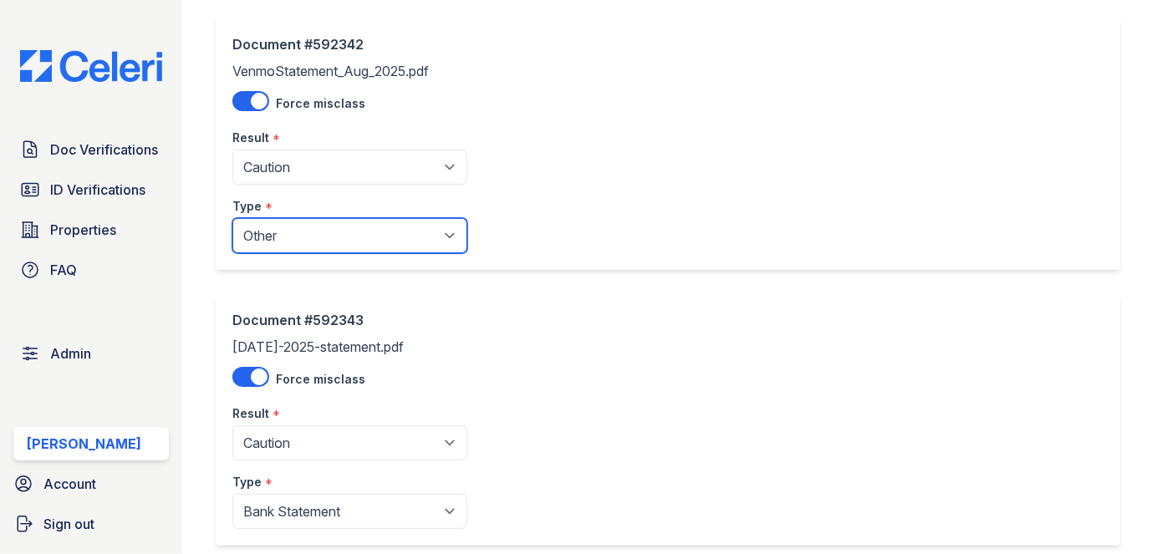
scroll to position [203, 0]
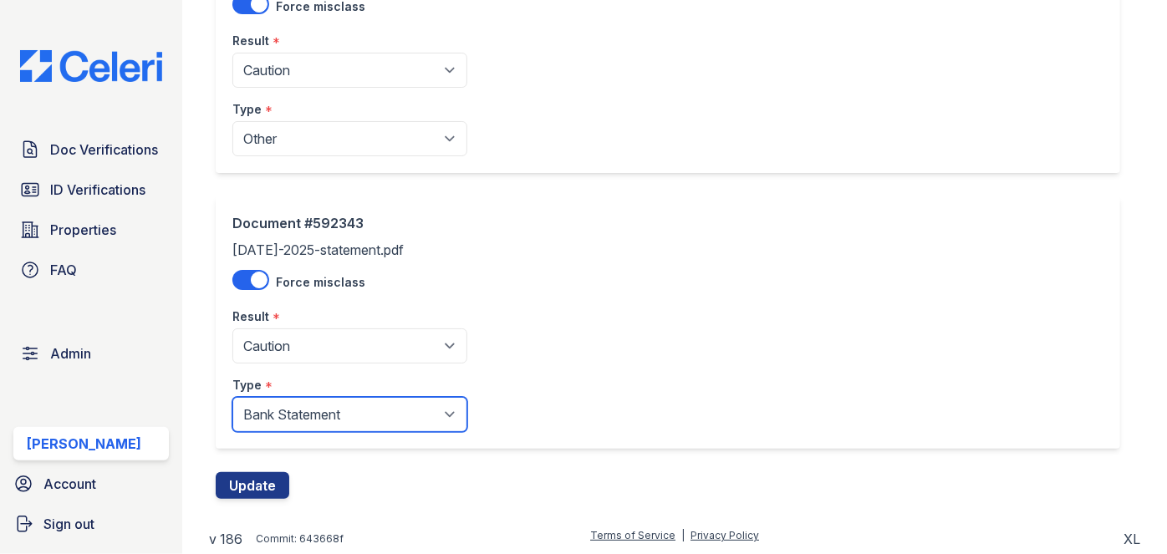
click at [269, 409] on select "Paystub Bank Statement Offer Letter Tax Documents Benefit Award Letter Investme…" at bounding box center [349, 414] width 235 height 35
select select "other"
click at [232, 397] on select "Paystub Bank Statement Offer Letter Tax Documents Benefit Award Letter Investme…" at bounding box center [349, 414] width 235 height 35
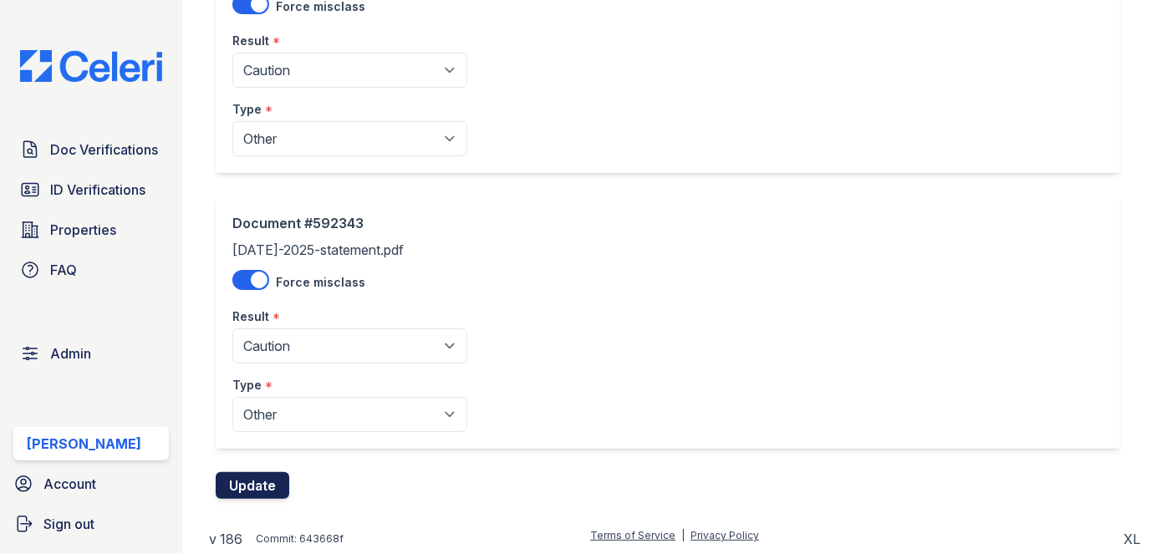
click at [261, 487] on button "Update" at bounding box center [253, 485] width 74 height 27
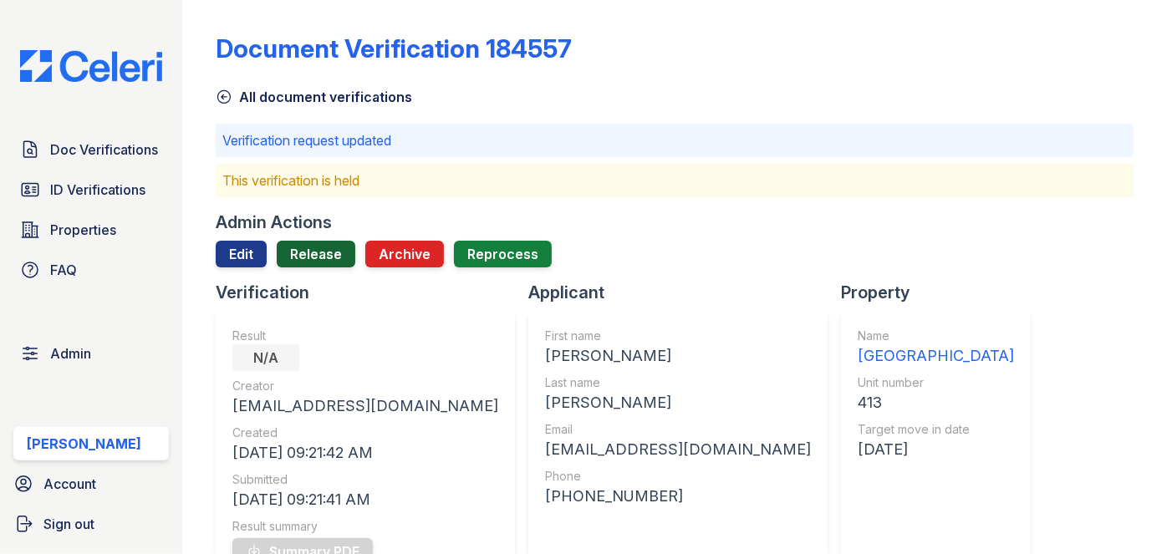
click at [341, 250] on link "Release" at bounding box center [316, 254] width 79 height 27
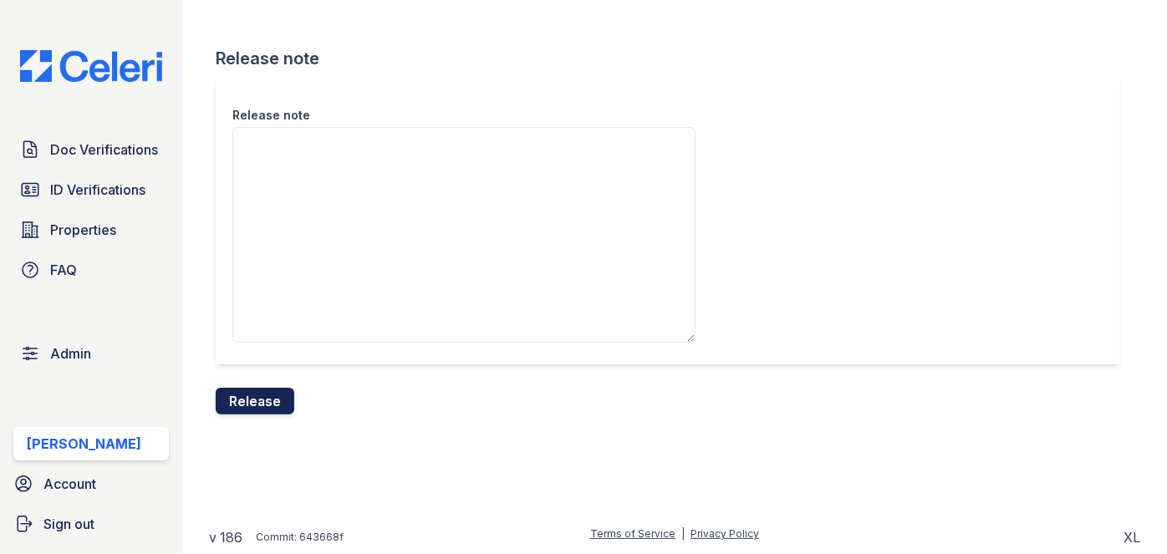
click at [257, 398] on button "Release" at bounding box center [255, 401] width 79 height 27
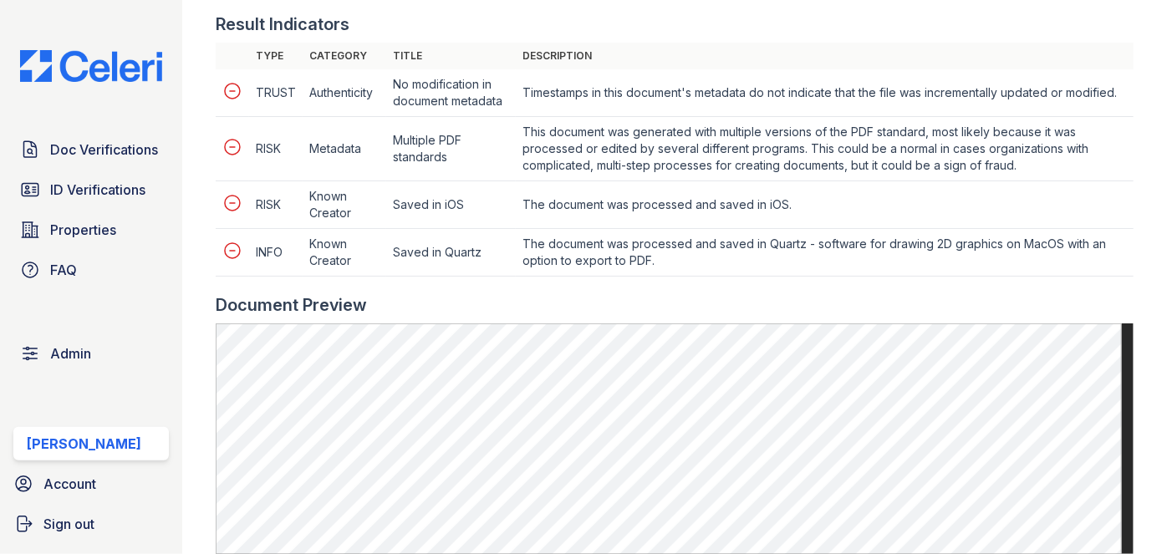
scroll to position [1063, 0]
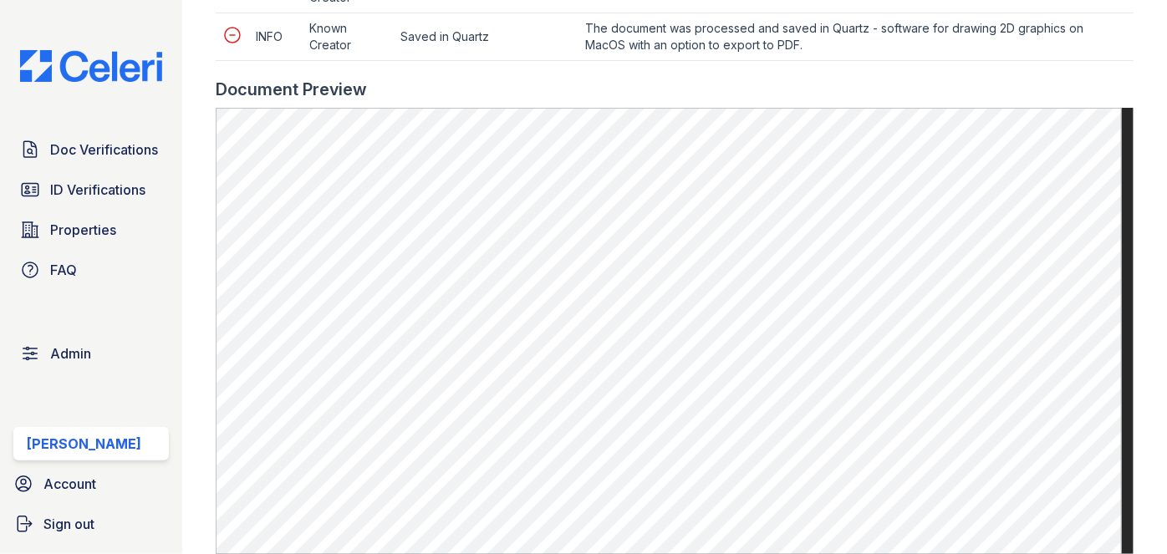
scroll to position [911, 0]
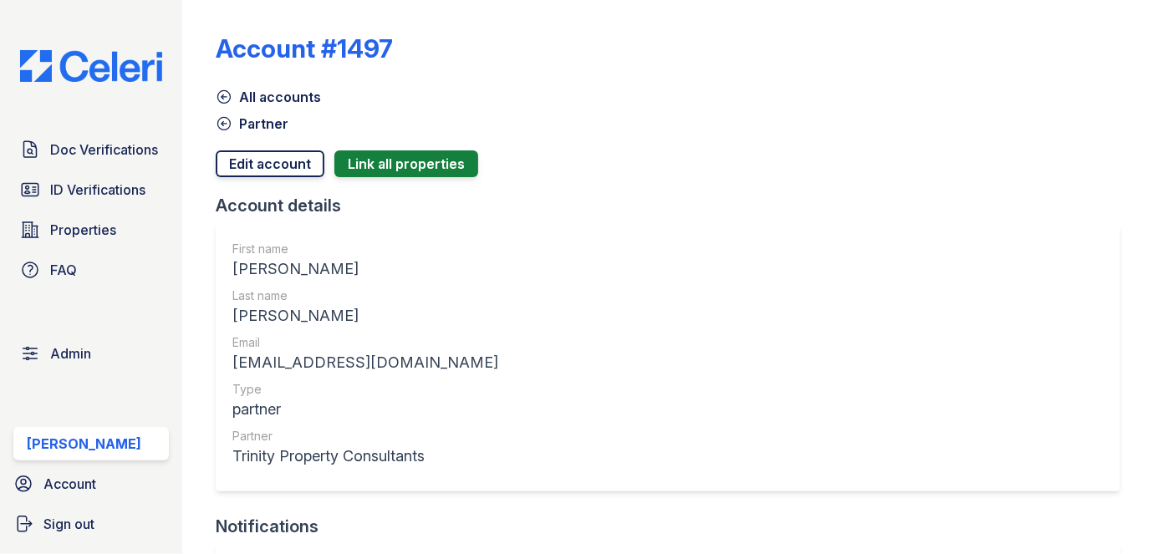
click at [258, 167] on link "Edit account" at bounding box center [270, 163] width 109 height 27
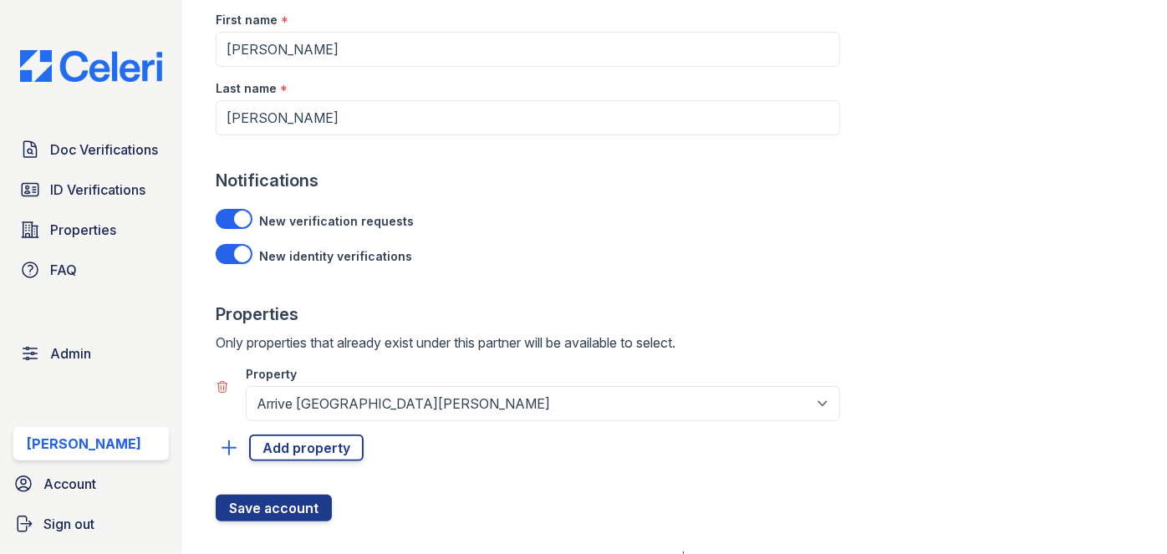
scroll to position [179, 0]
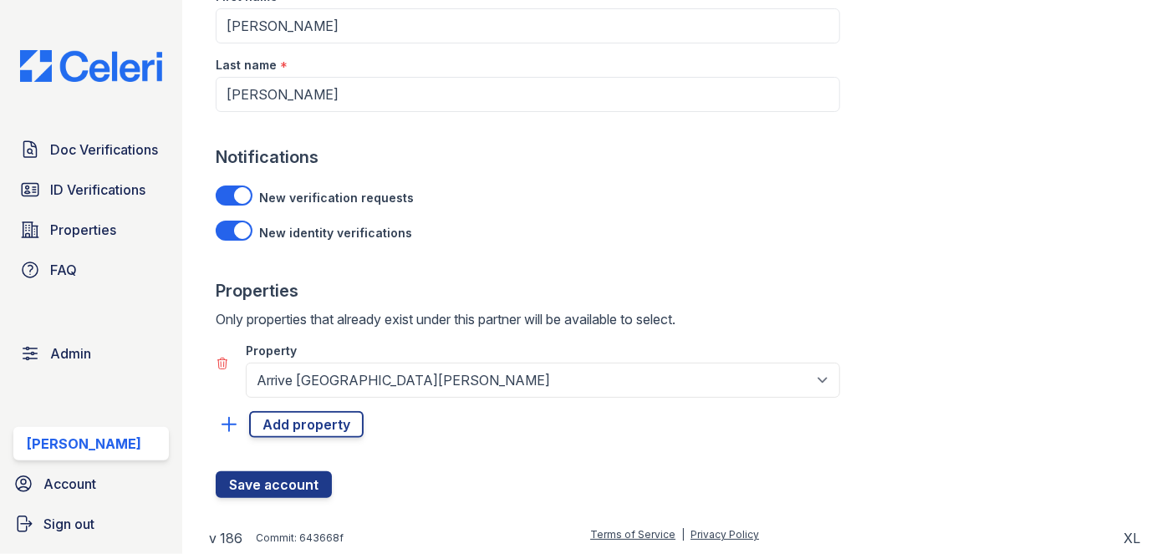
click at [221, 364] on icon at bounding box center [222, 363] width 13 height 13
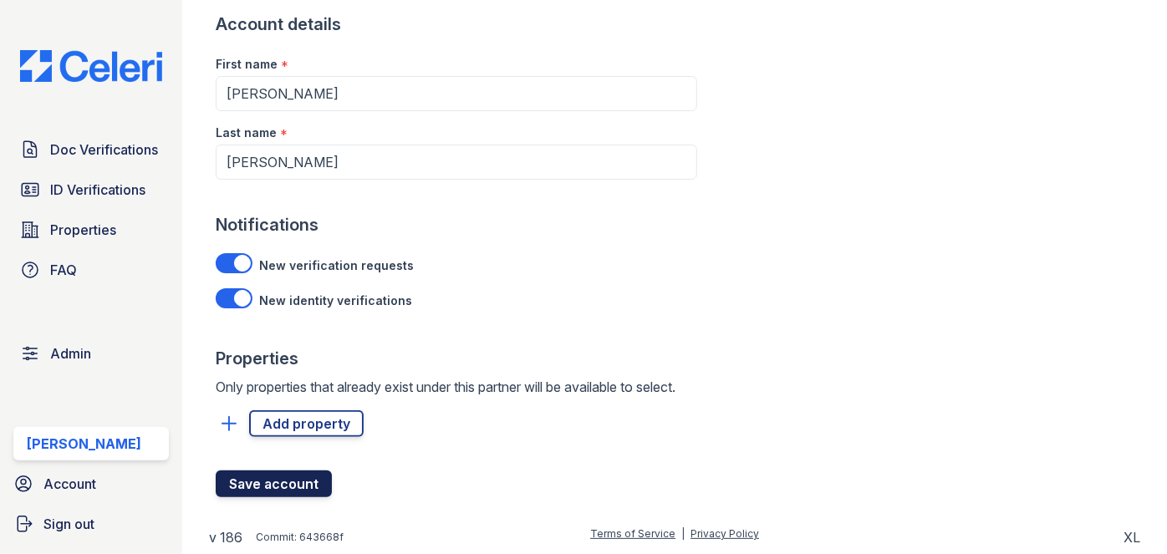
click at [296, 488] on button "Save account" at bounding box center [274, 484] width 116 height 27
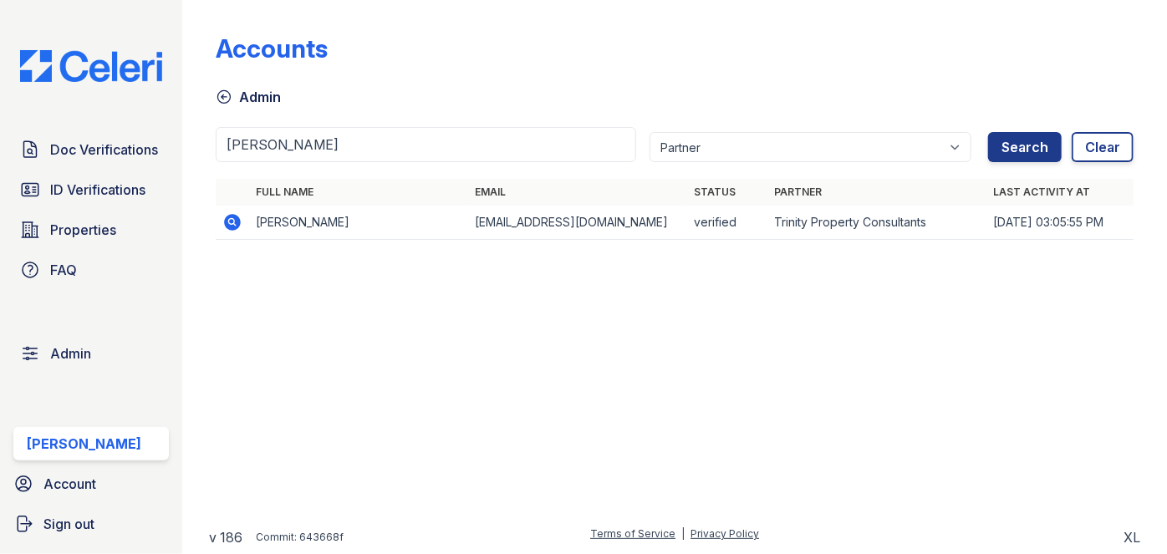
click at [231, 221] on icon at bounding box center [232, 221] width 4 height 4
click at [230, 219] on icon at bounding box center [232, 222] width 20 height 20
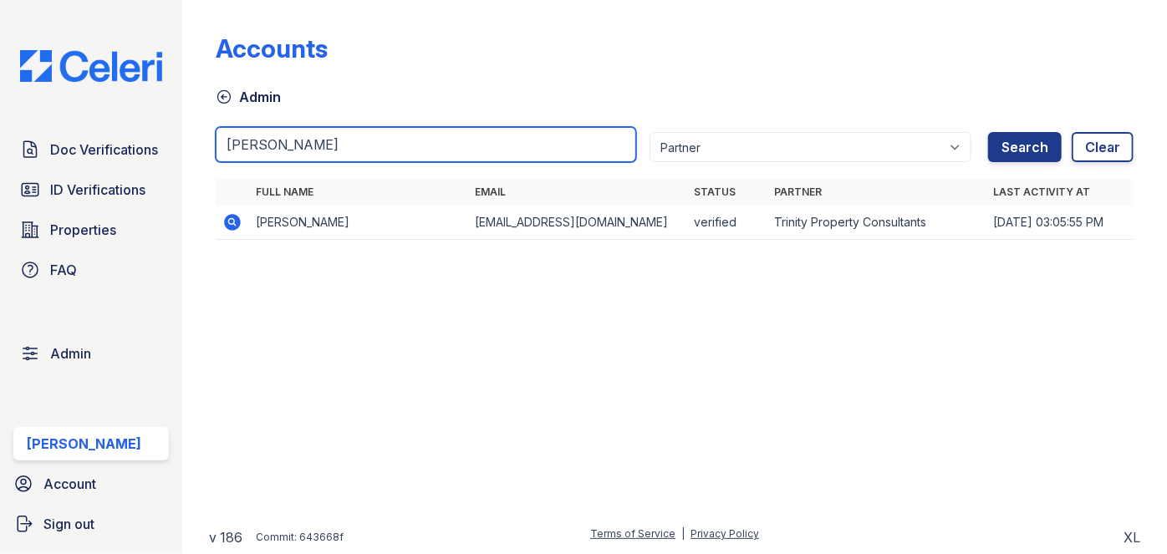
click at [305, 144] on input "[PERSON_NAME]" at bounding box center [426, 144] width 420 height 35
paste input "Vanayda [PERSON_NAME]"
type input "Vanayda [PERSON_NAME]"
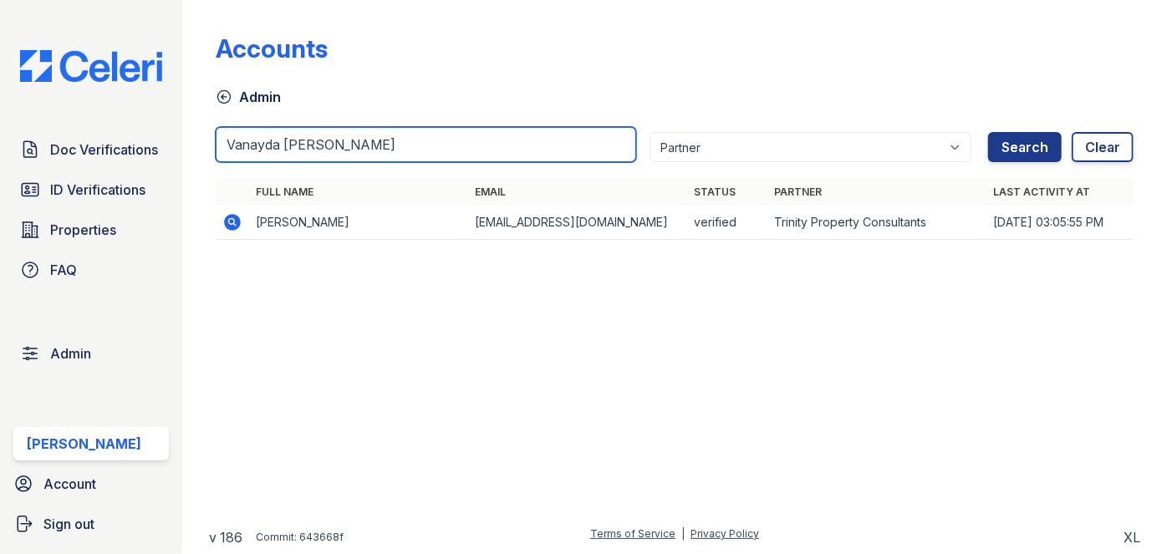
click at [988, 132] on button "Search" at bounding box center [1025, 147] width 74 height 30
click at [324, 145] on input "Vanayda [PERSON_NAME]" at bounding box center [426, 144] width 420 height 35
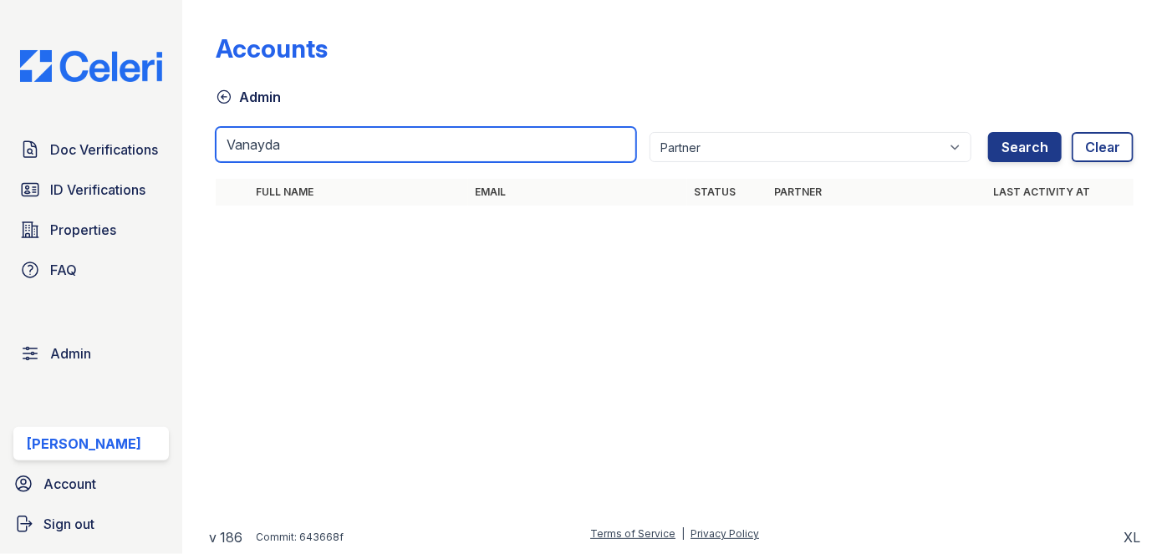
type input "Vanayda"
click at [988, 132] on button "Search" at bounding box center [1025, 147] width 74 height 30
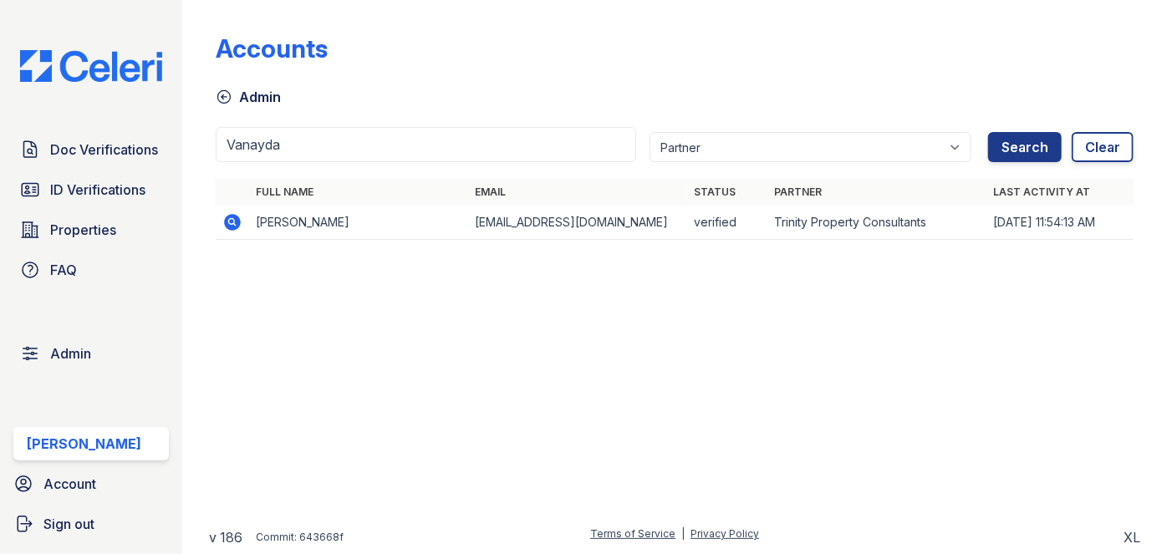
click at [233, 222] on icon at bounding box center [232, 222] width 20 height 20
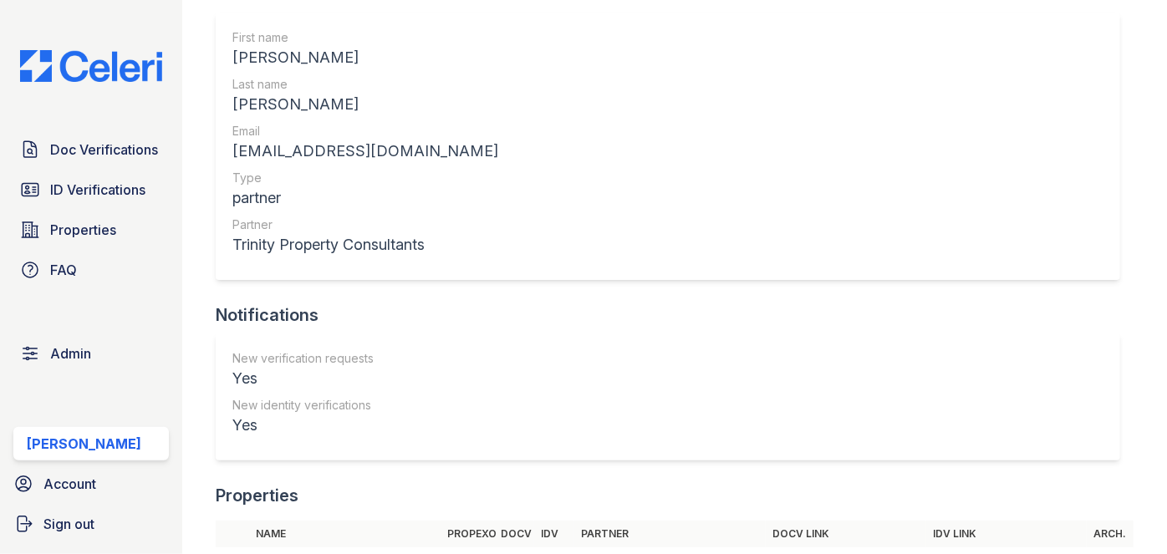
scroll to position [303, 0]
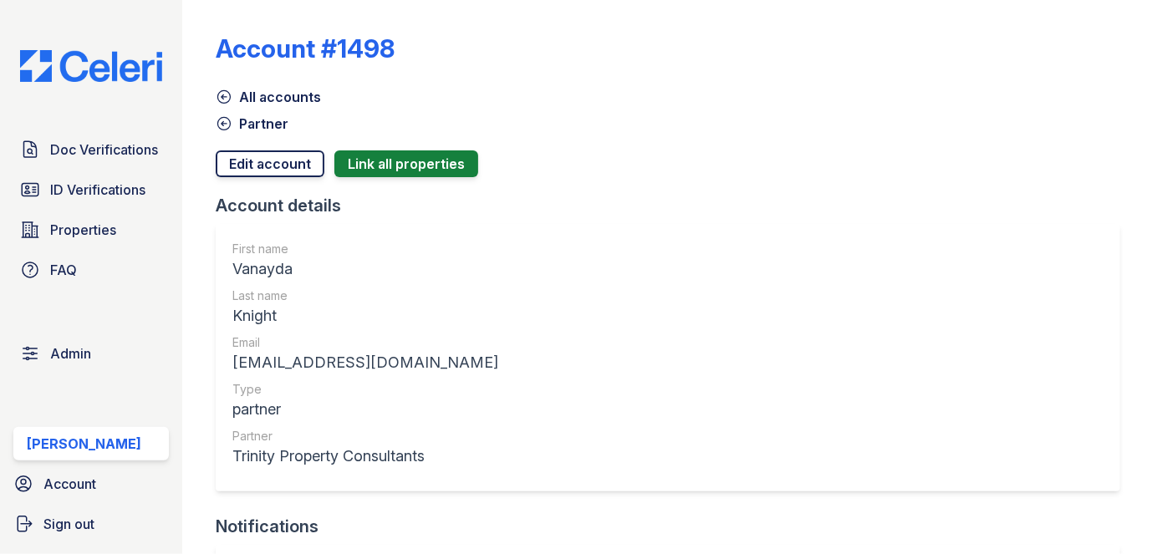
click at [230, 160] on link "Edit account" at bounding box center [270, 163] width 109 height 27
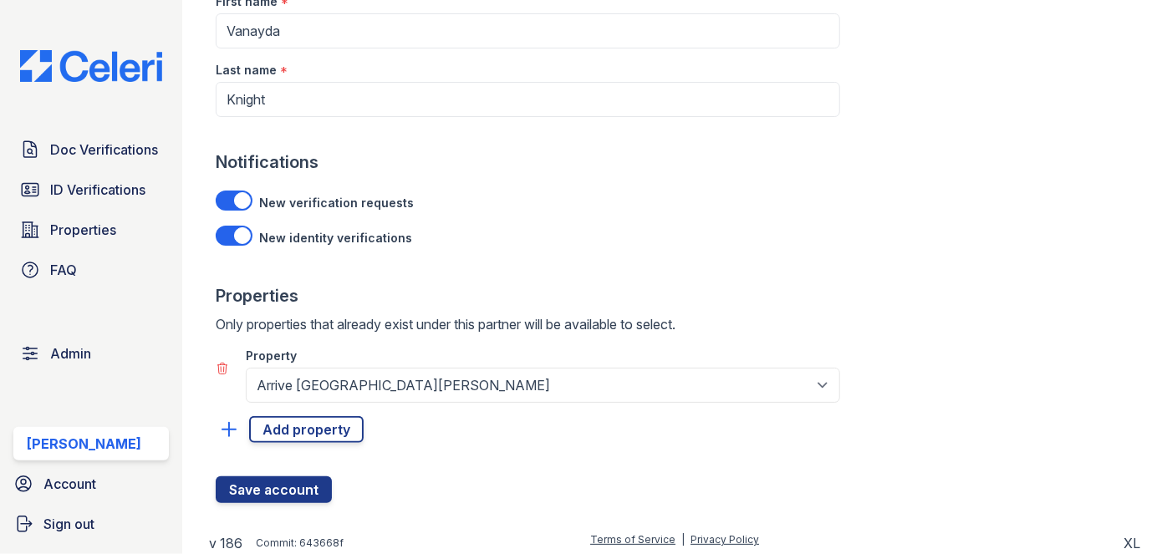
scroll to position [179, 0]
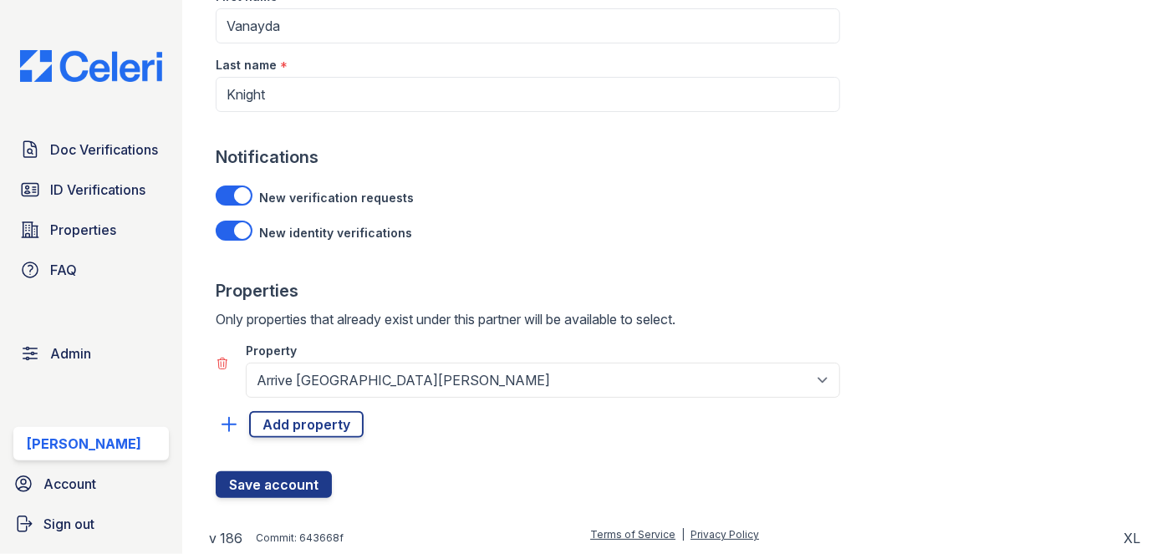
click at [218, 366] on icon at bounding box center [222, 363] width 13 height 13
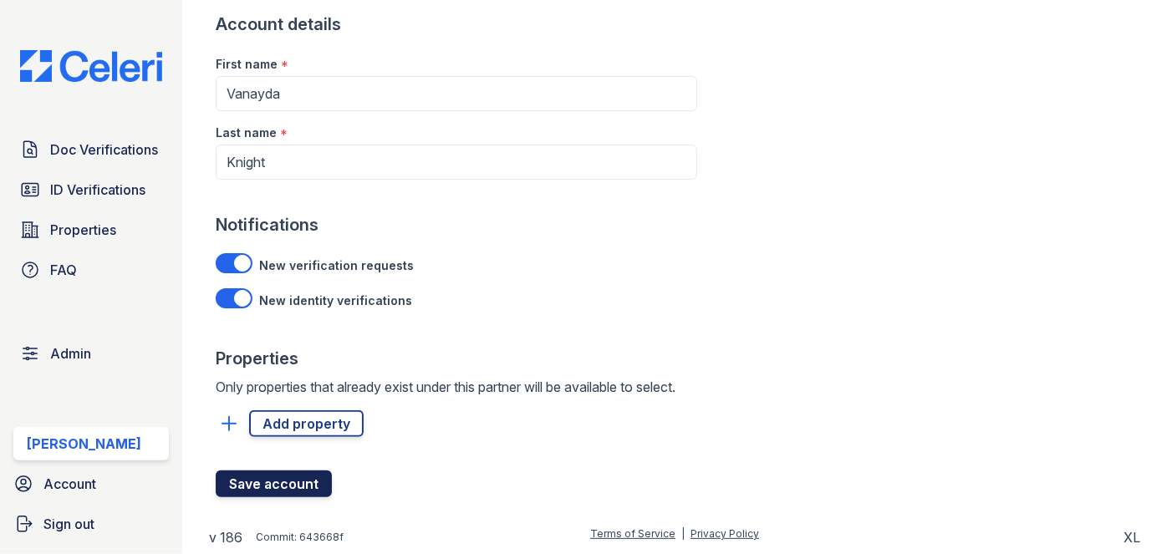
click at [278, 478] on button "Save account" at bounding box center [274, 484] width 116 height 27
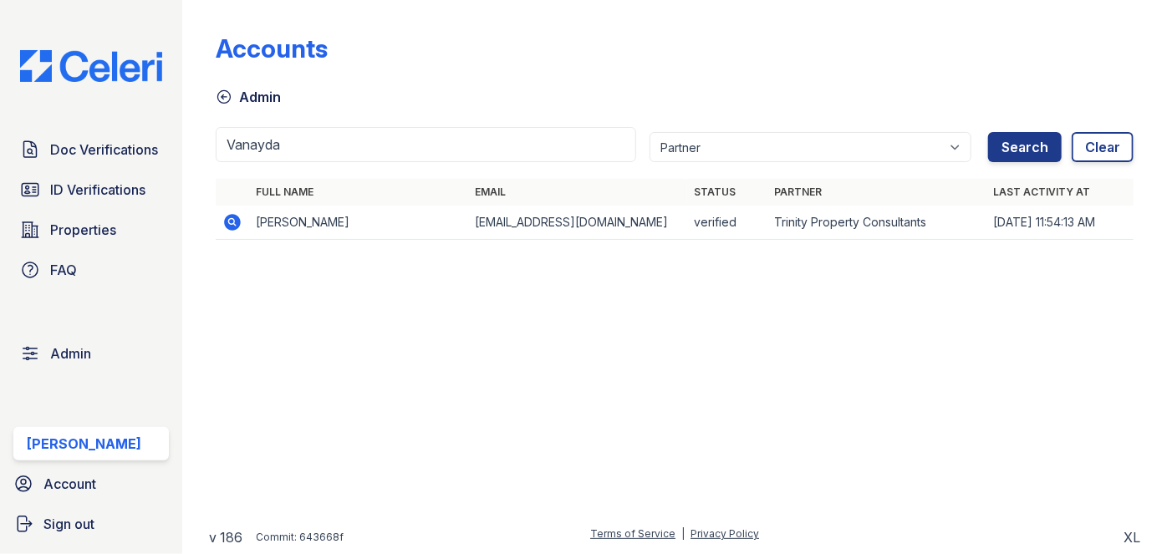
click at [233, 223] on icon at bounding box center [232, 222] width 20 height 20
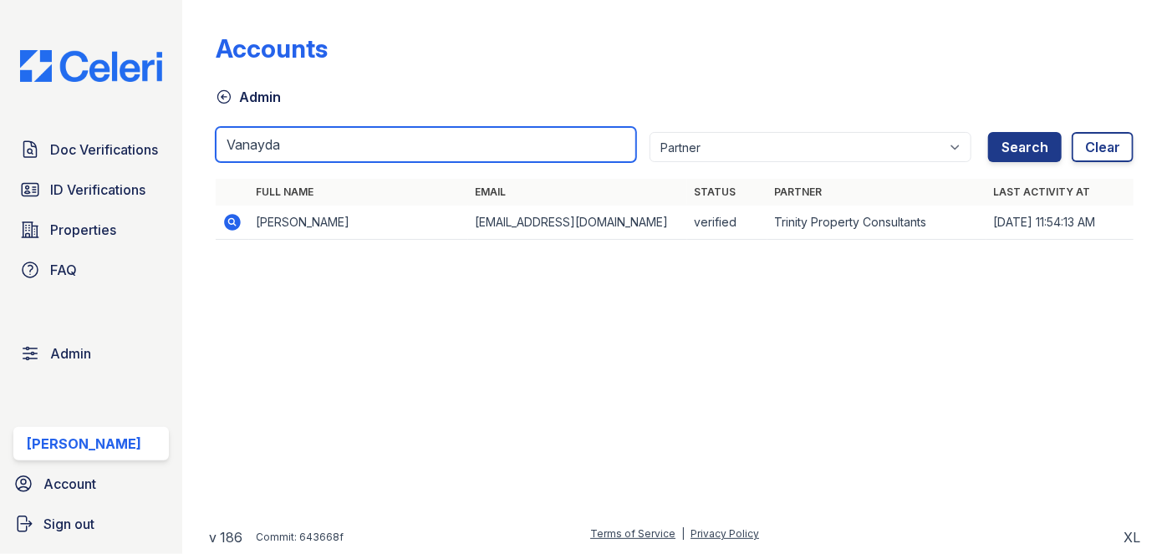
click at [285, 143] on input "Vanayda" at bounding box center [426, 144] width 420 height 35
paste input "Alia Frymark"
type input "Alia Frymark"
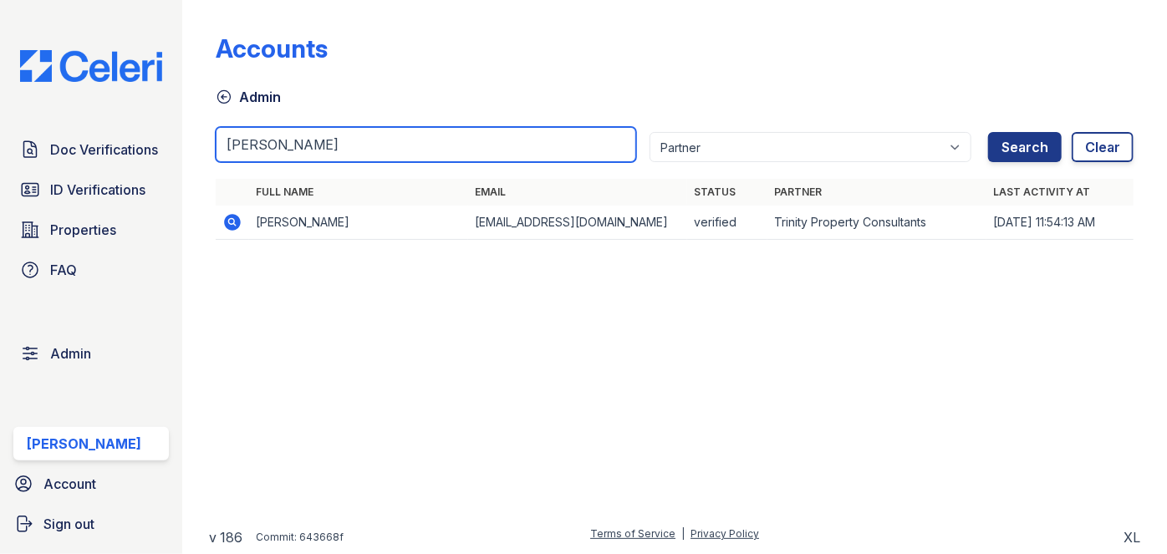
click at [988, 132] on button "Search" at bounding box center [1025, 147] width 74 height 30
click at [342, 143] on input "Alia Frymark" at bounding box center [426, 144] width 420 height 35
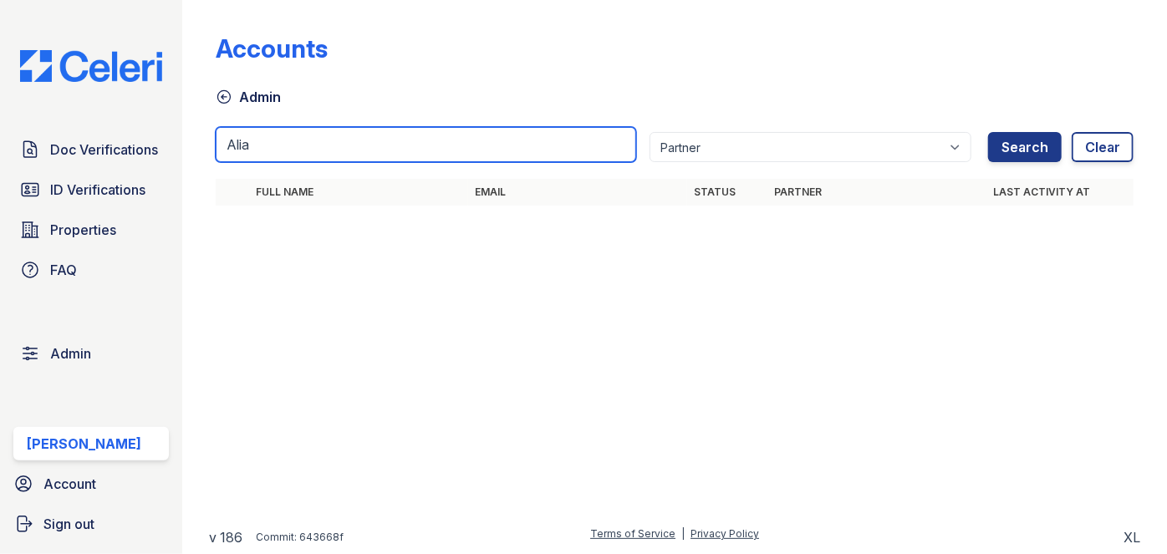
type input "Alia"
click at [988, 132] on button "Search" at bounding box center [1025, 147] width 74 height 30
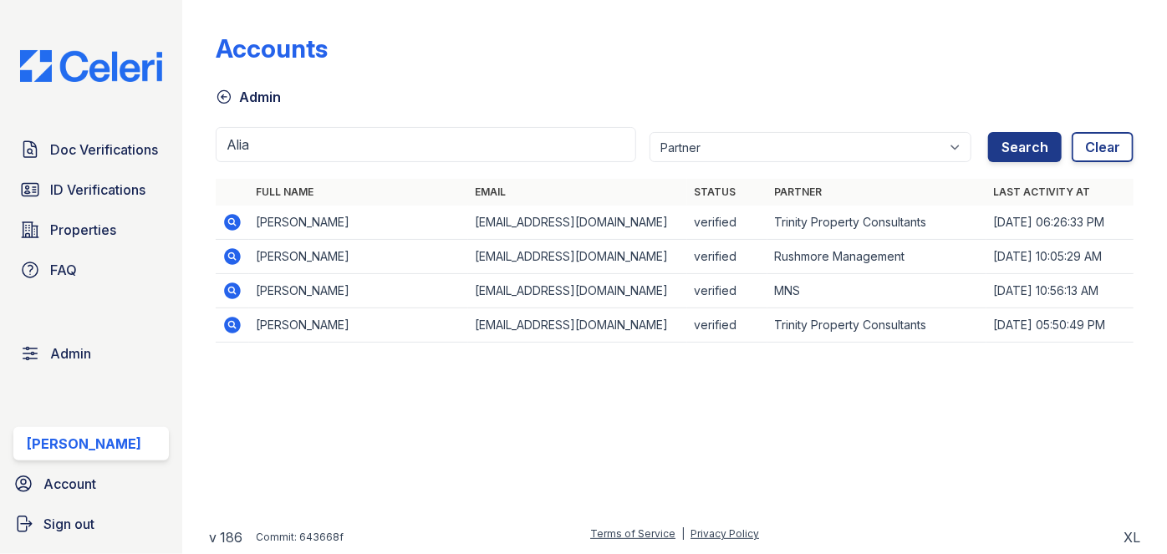
click at [232, 322] on icon at bounding box center [232, 324] width 4 height 4
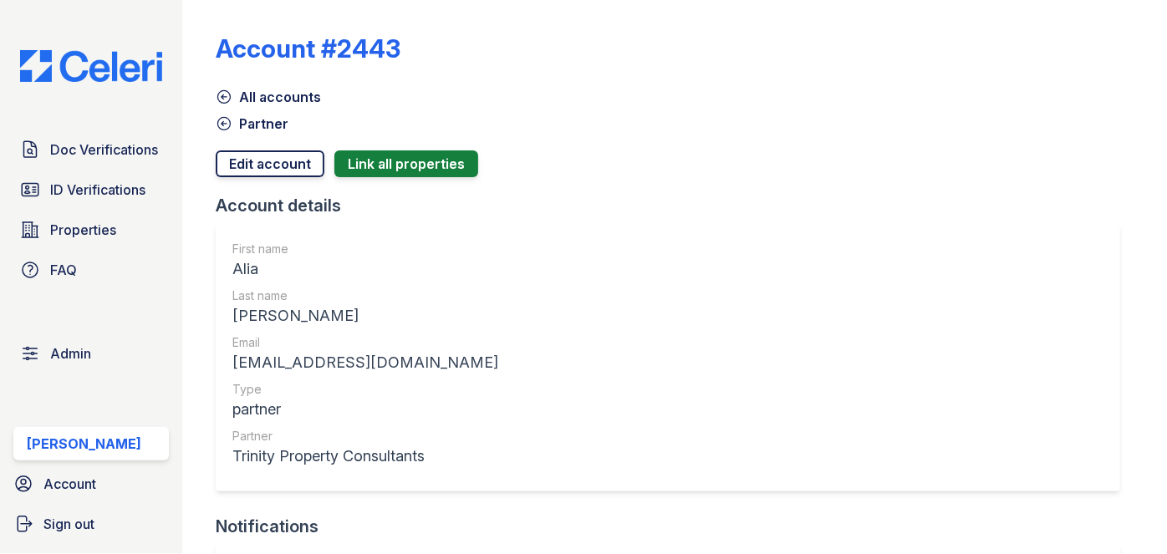
click at [241, 160] on link "Edit account" at bounding box center [270, 163] width 109 height 27
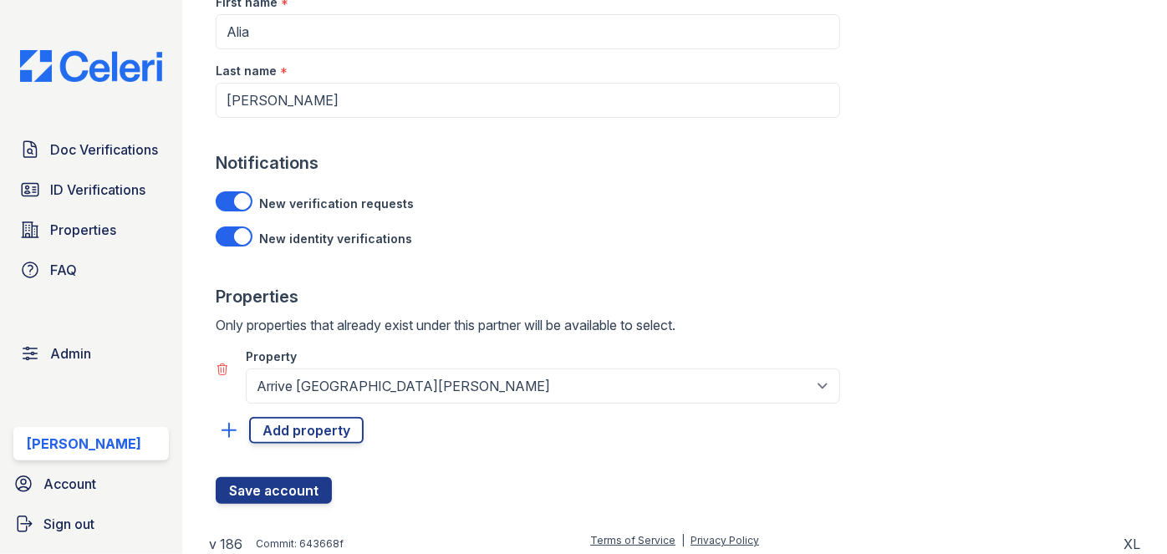
scroll to position [179, 0]
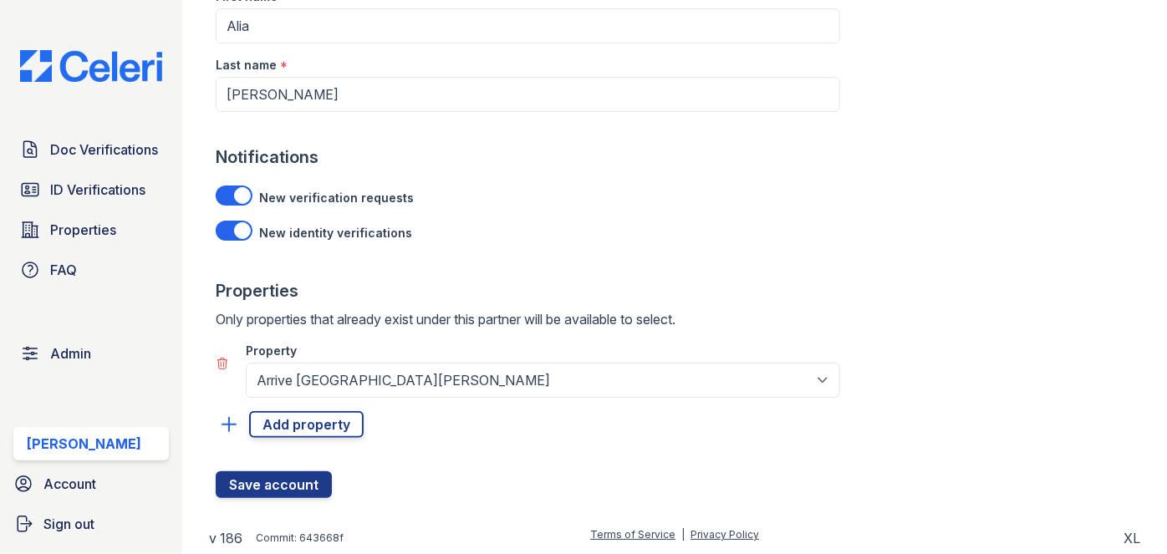
click at [222, 365] on icon at bounding box center [222, 363] width 13 height 13
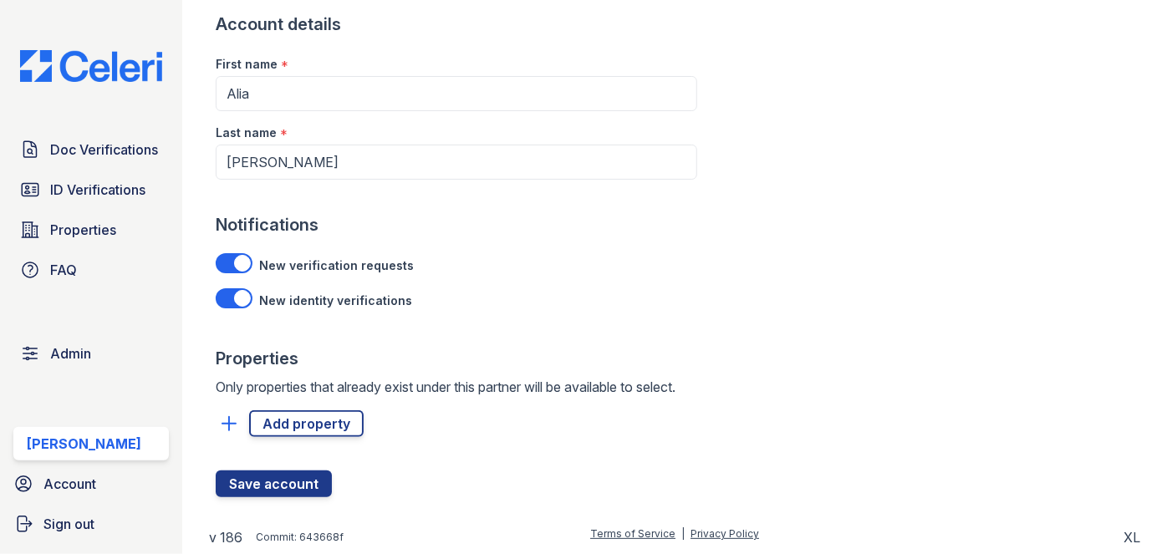
scroll to position [111, 0]
click at [252, 481] on button "Save account" at bounding box center [274, 484] width 116 height 27
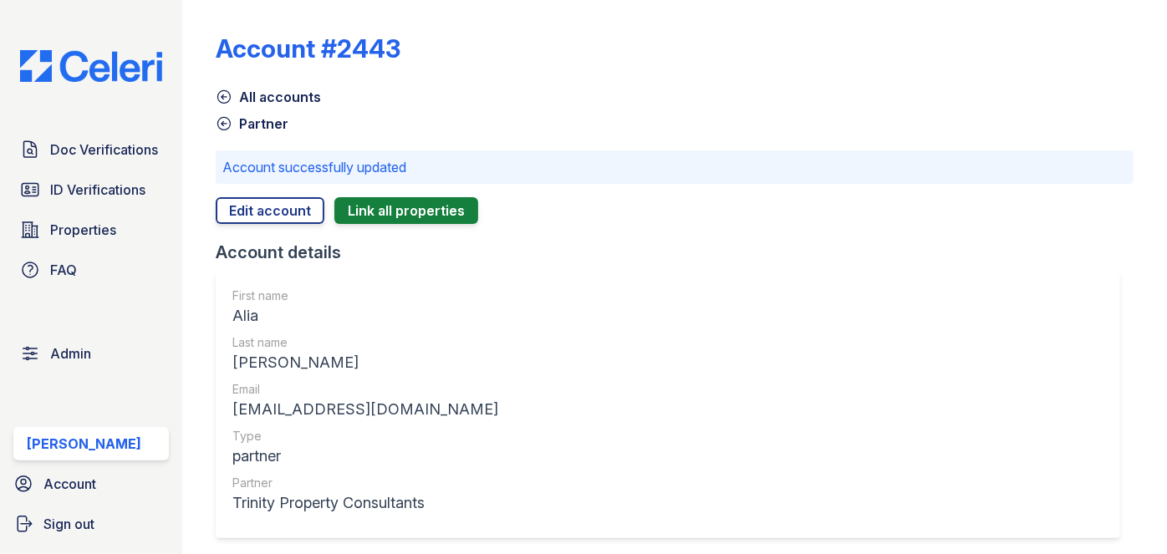
click at [225, 100] on icon at bounding box center [224, 97] width 17 height 17
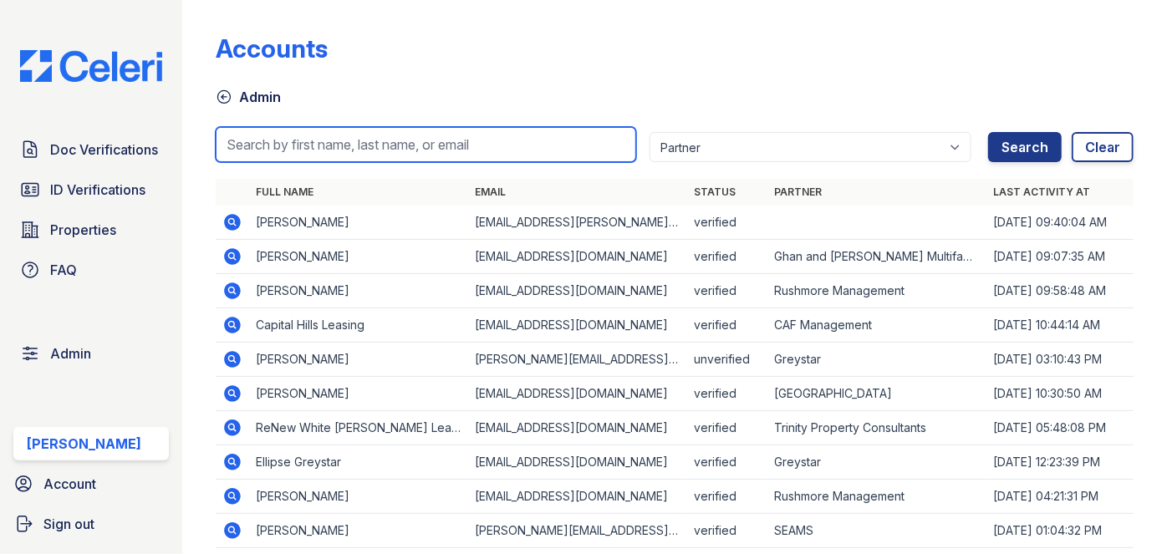
click at [320, 131] on input "search" at bounding box center [426, 144] width 420 height 35
paste input "[PERSON_NAME]"
type input "Alia"
click at [988, 132] on button "Search" at bounding box center [1025, 147] width 74 height 30
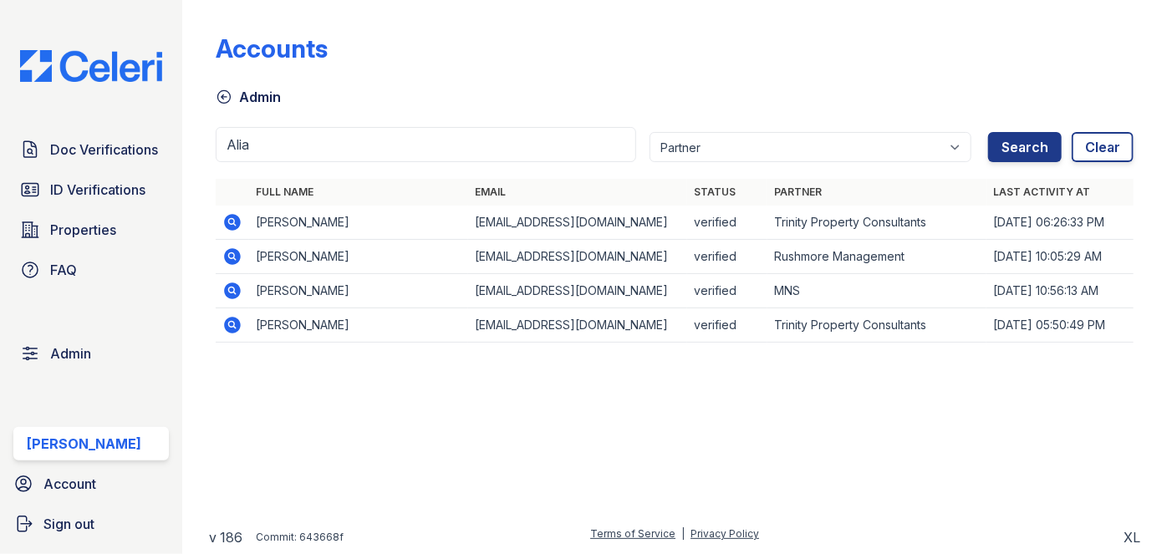
click at [234, 327] on icon at bounding box center [233, 325] width 17 height 17
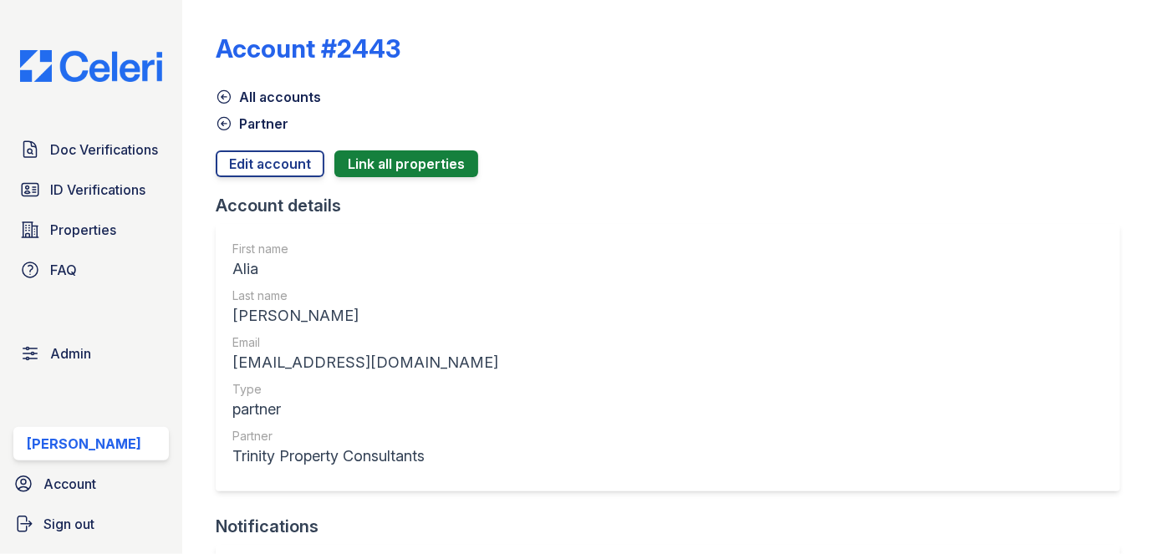
click at [223, 125] on icon at bounding box center [224, 123] width 17 height 17
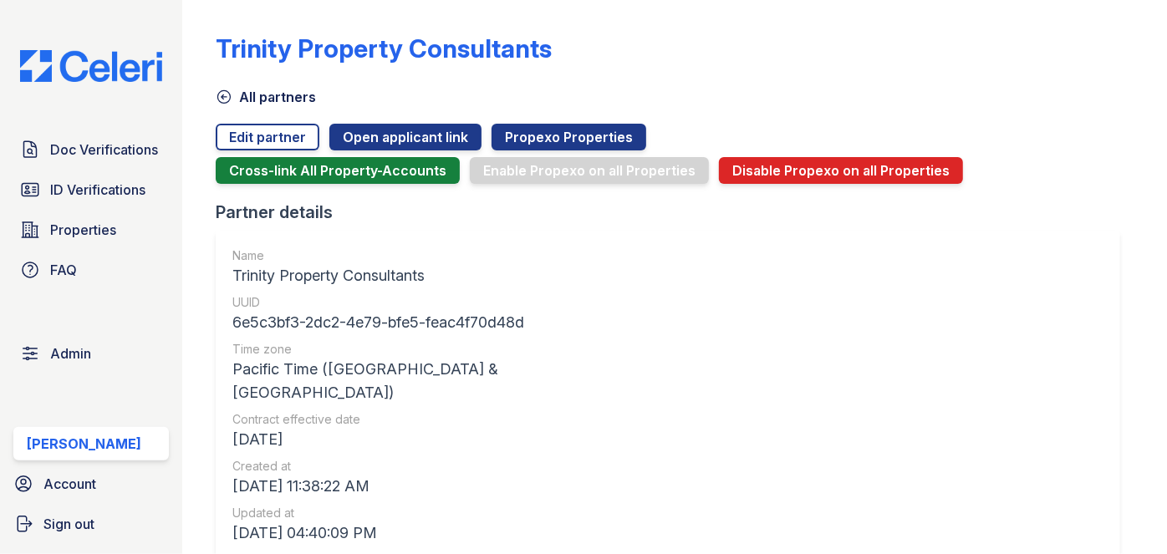
click at [89, 354] on span "Admin" at bounding box center [70, 354] width 41 height 20
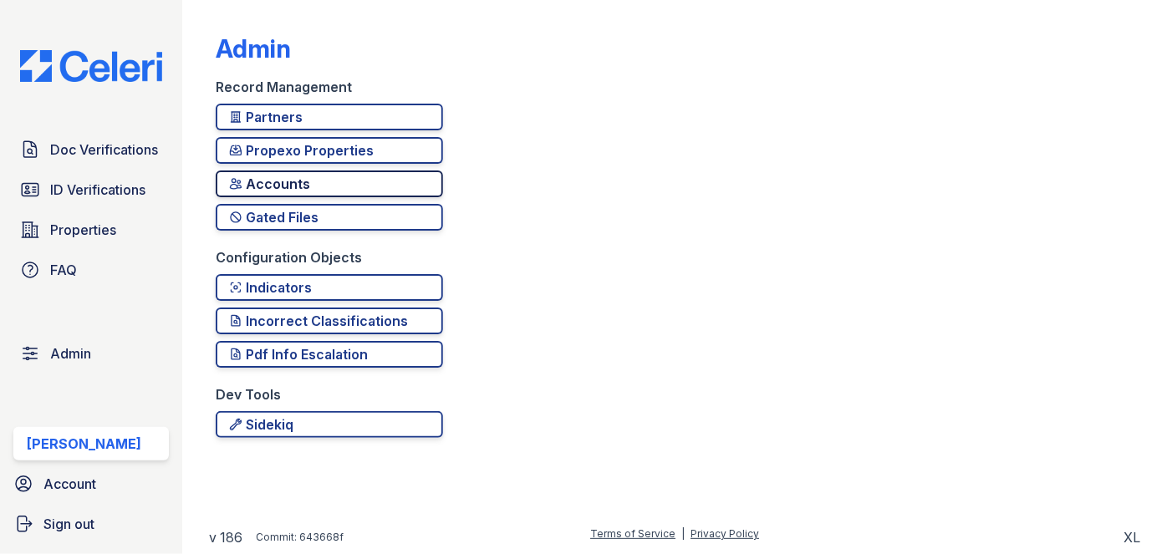
click at [268, 187] on div "Accounts" at bounding box center [329, 184] width 201 height 20
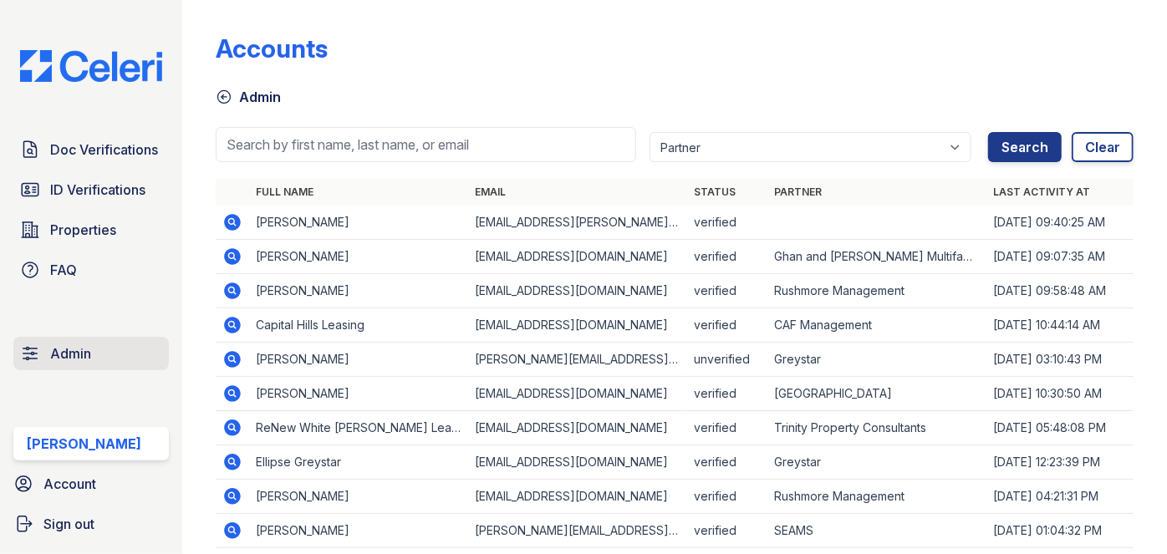
click at [84, 354] on span "Admin" at bounding box center [70, 354] width 41 height 20
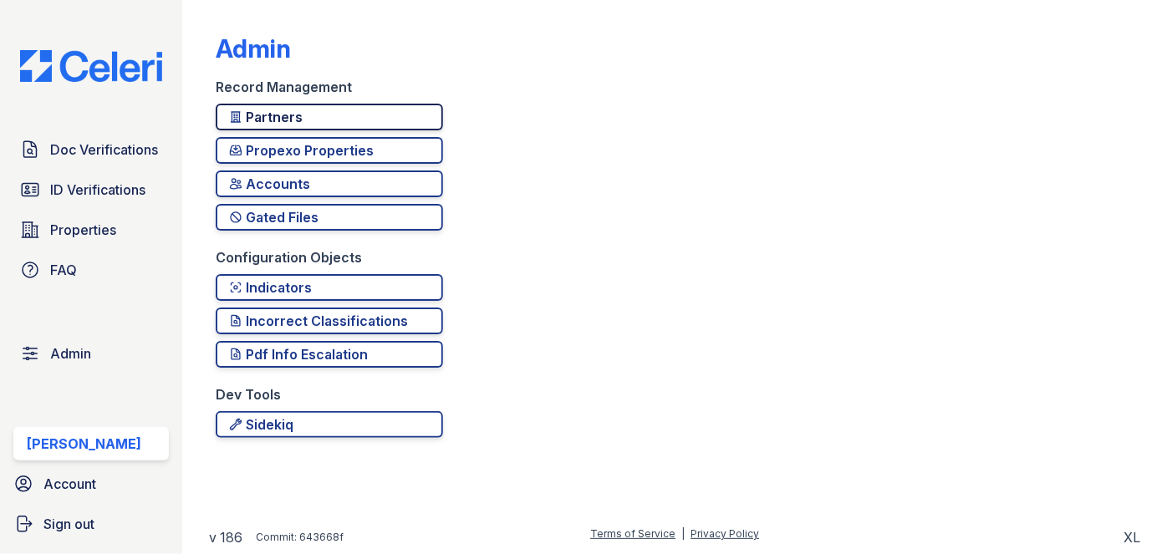
click at [289, 123] on div "Partners" at bounding box center [329, 117] width 201 height 20
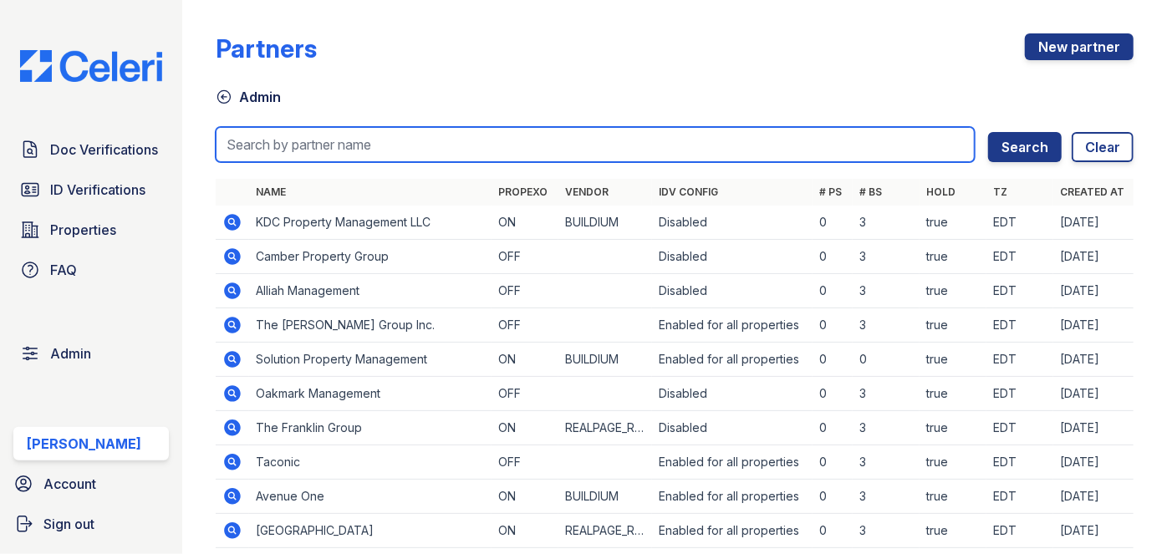
click at [304, 150] on input "search" at bounding box center [595, 144] width 759 height 35
type input "trinity"
click at [988, 132] on button "Search" at bounding box center [1025, 147] width 74 height 30
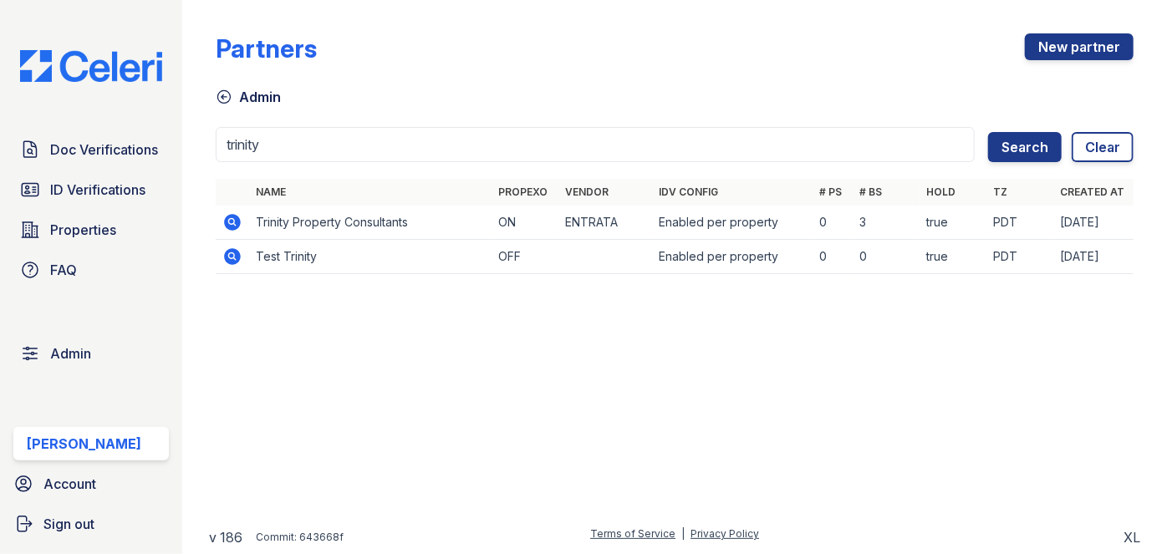
click at [234, 219] on icon at bounding box center [232, 222] width 20 height 20
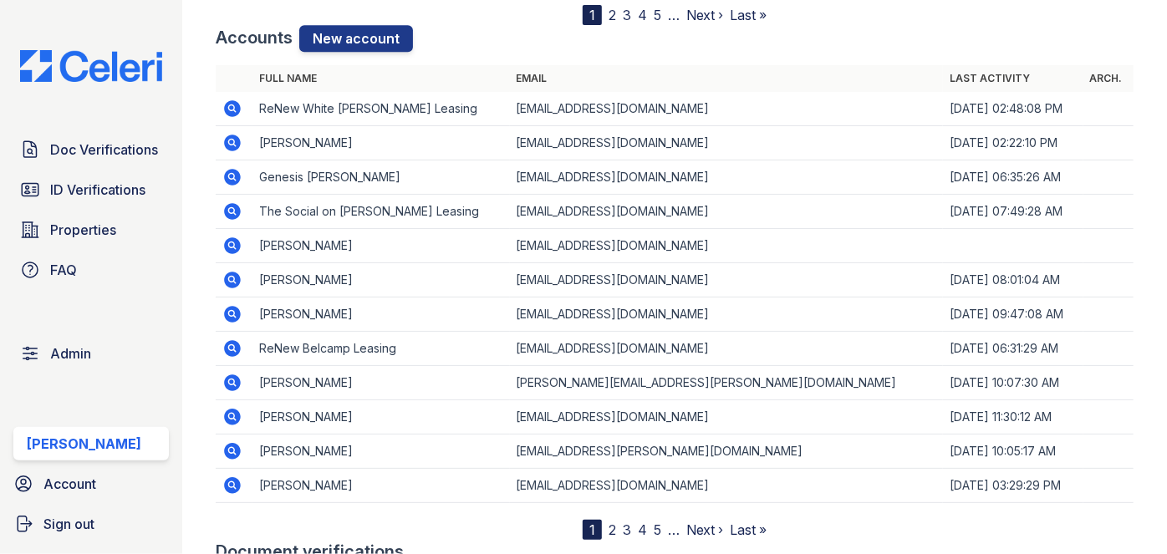
scroll to position [2204, 0]
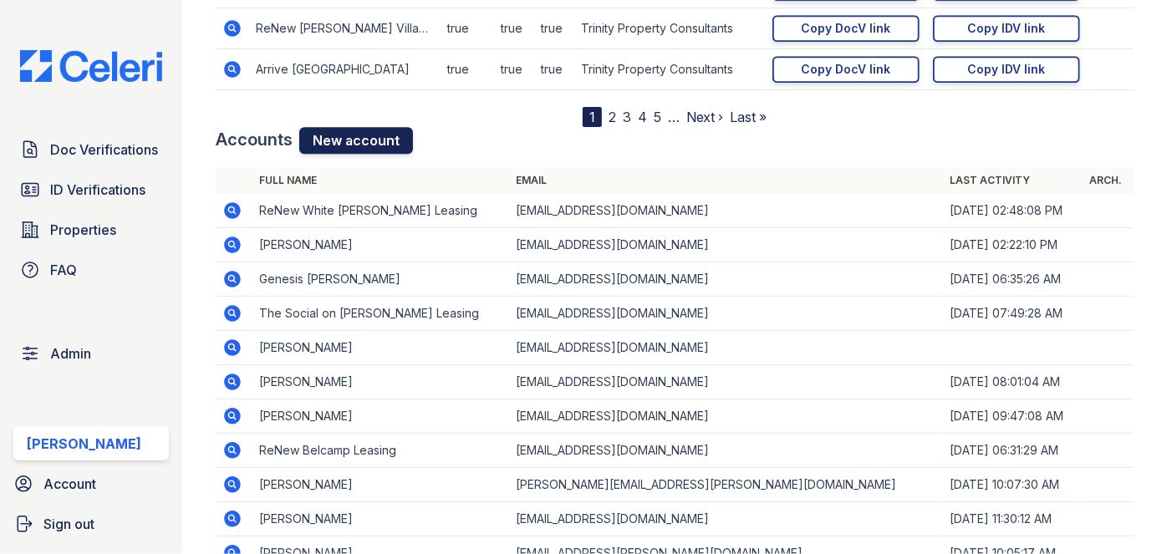
click at [369, 134] on link "New account" at bounding box center [356, 140] width 114 height 27
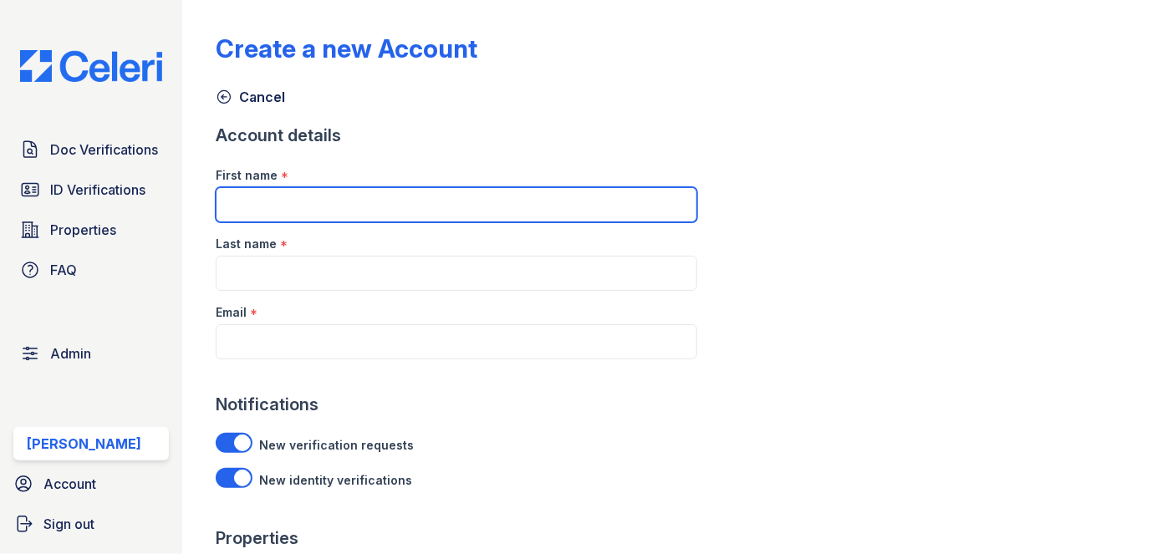
click at [338, 206] on input "First name" at bounding box center [456, 204] width 481 height 35
paste input "[PERSON_NAME]"
click at [329, 206] on input "[PERSON_NAME]" at bounding box center [456, 204] width 481 height 35
type input "[PERSON_NAME]"
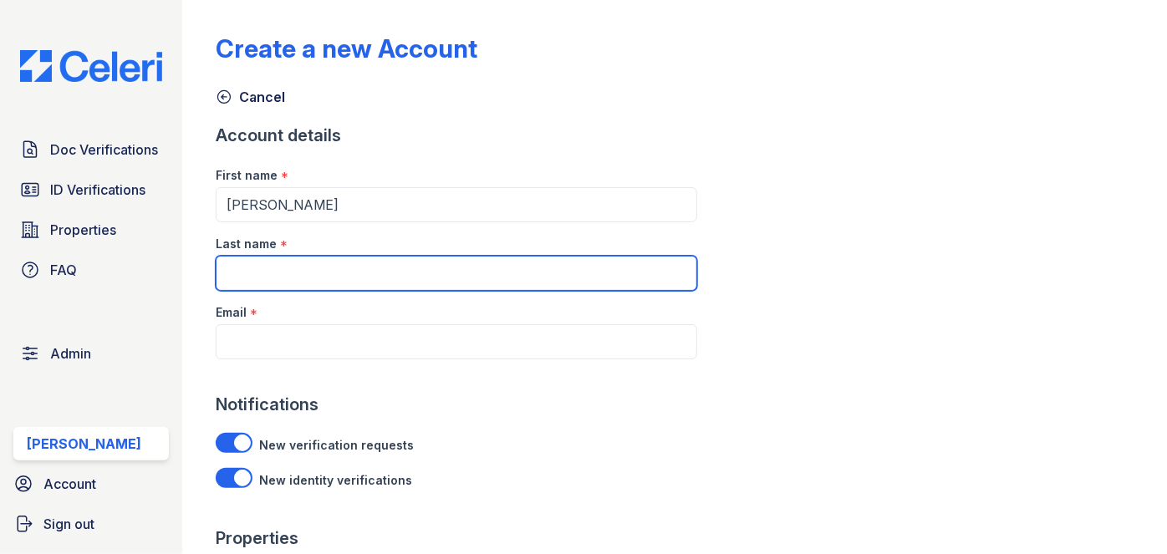
click at [320, 277] on input "Last name" at bounding box center [456, 273] width 481 height 35
paste input "[PERSON_NAME]"
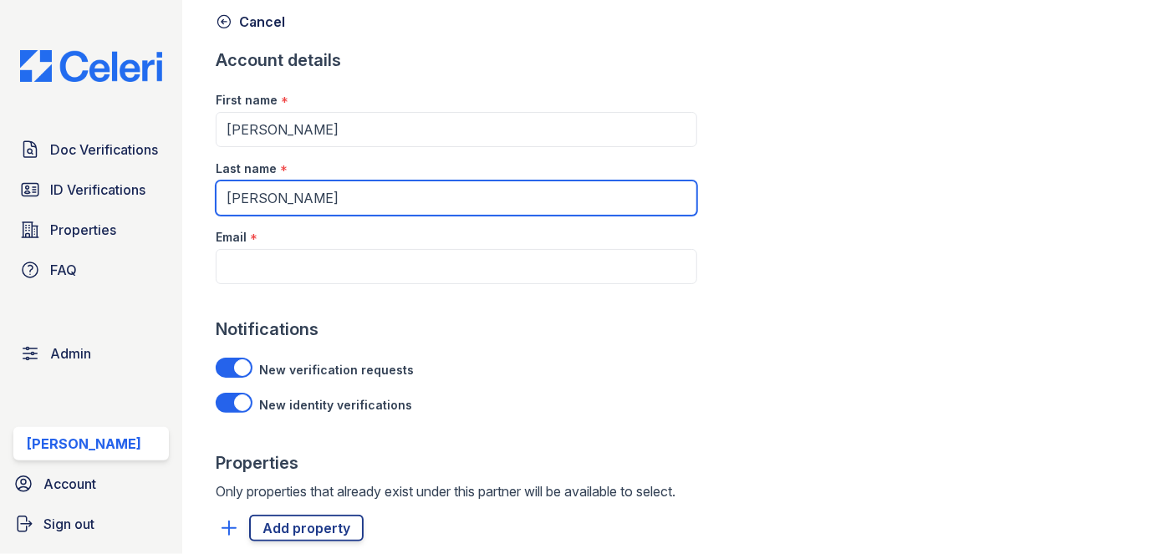
type input "[PERSON_NAME]"
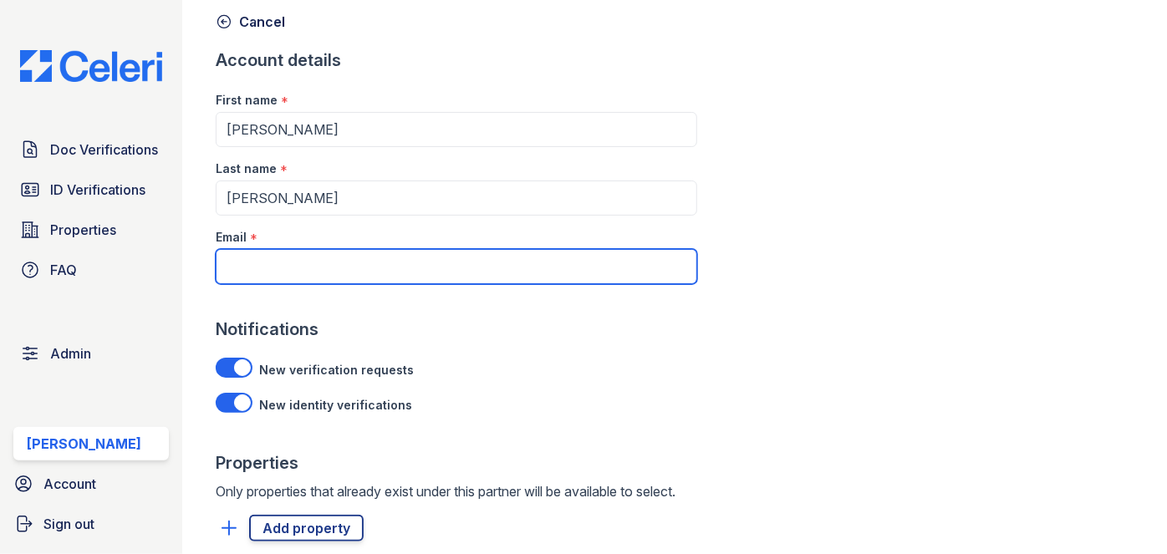
click at [285, 253] on input "Email" at bounding box center [456, 266] width 481 height 35
paste input "[PERSON_NAME][EMAIL_ADDRESS][PERSON_NAME][DOMAIN_NAME]"
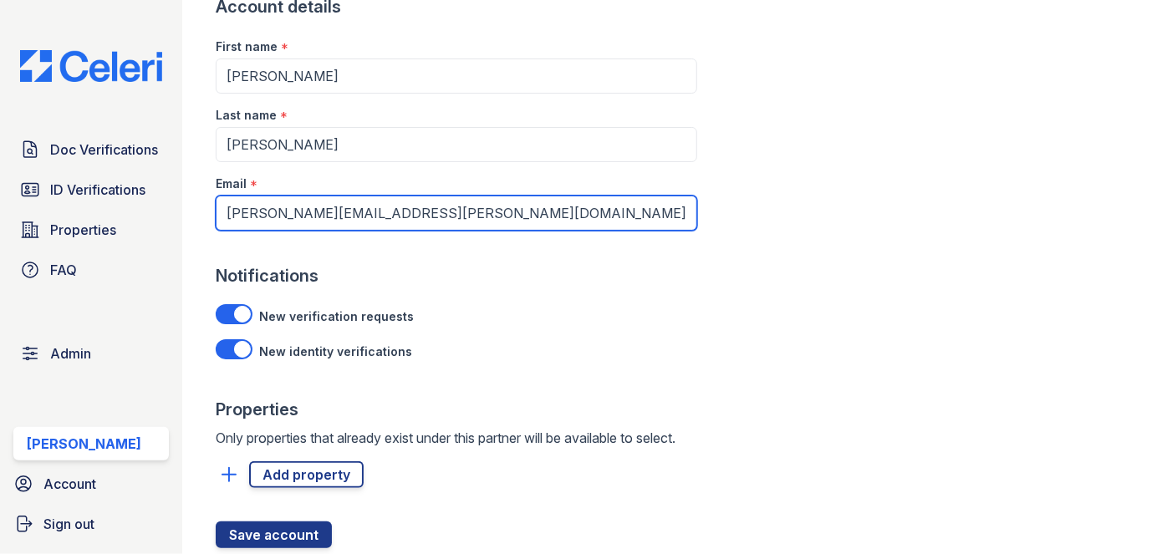
scroll to position [179, 0]
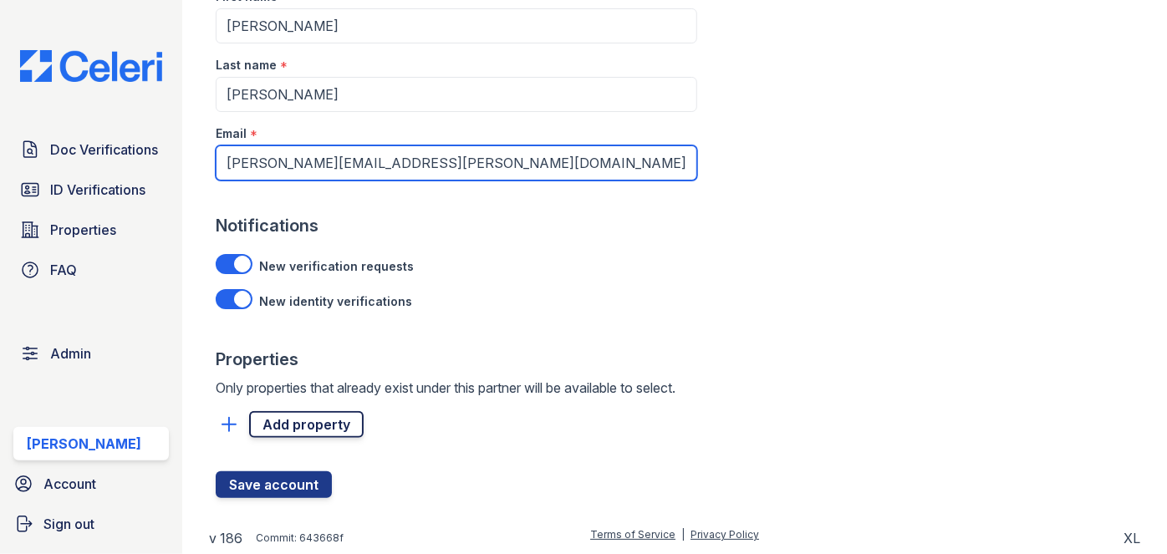
type input "[PERSON_NAME][EMAIL_ADDRESS][PERSON_NAME][DOMAIN_NAME]"
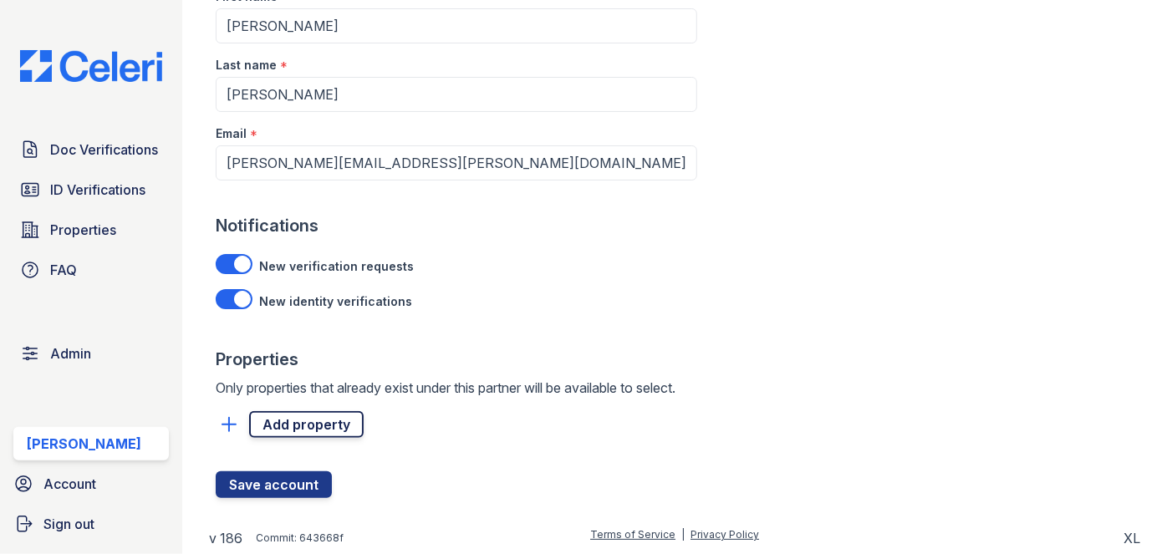
click at [289, 421] on link "Add property" at bounding box center [306, 424] width 115 height 27
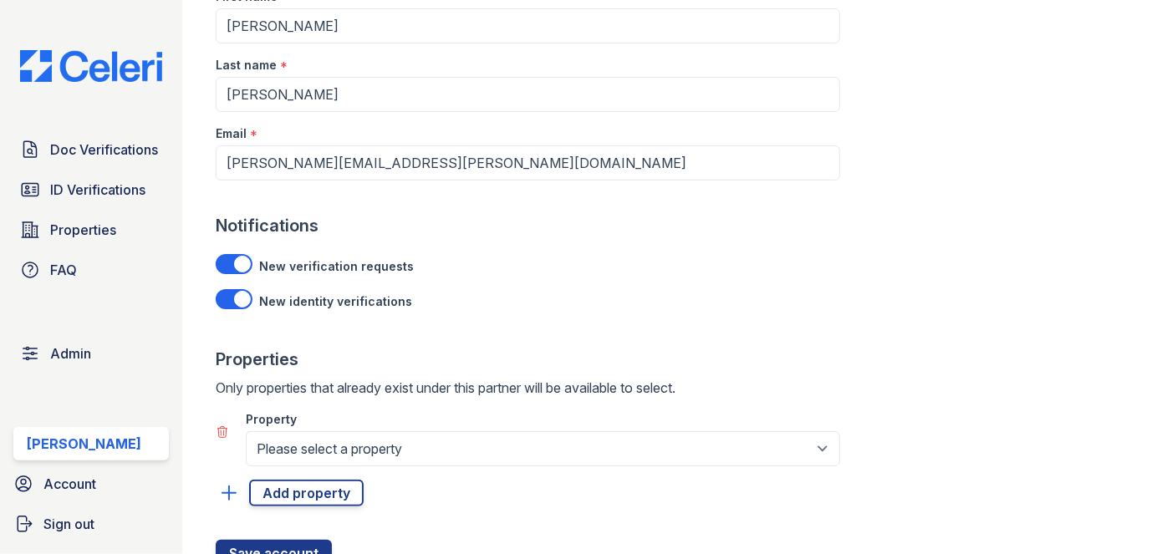
scroll to position [247, 0]
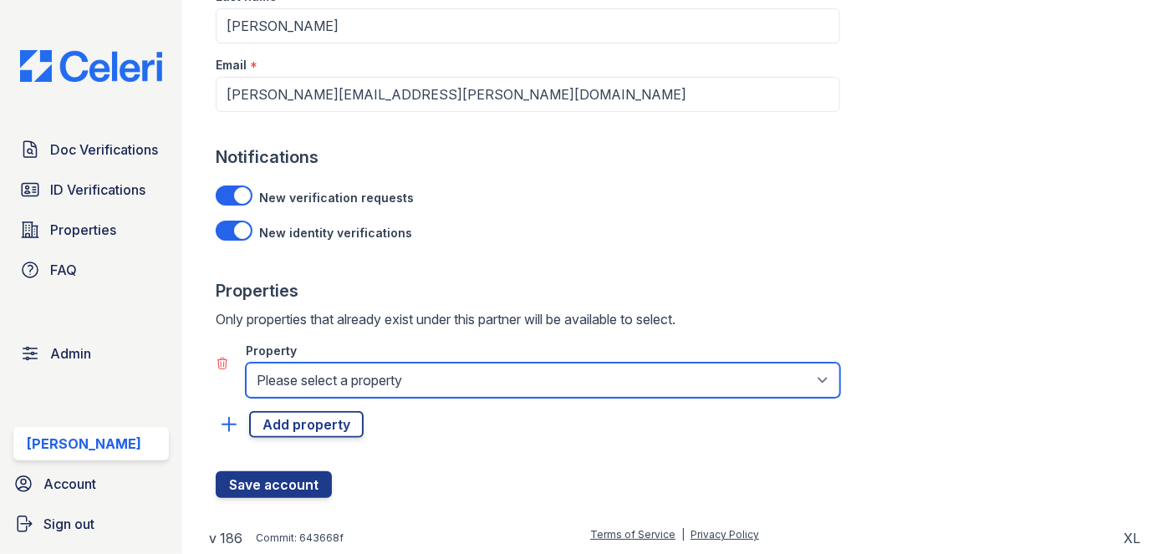
click at [318, 371] on select "Please select a property 888 at [GEOGRAPHIC_DATA] [GEOGRAPHIC_DATA][PERSON_NAME…" at bounding box center [543, 380] width 594 height 35
select select "1822"
click at [246, 363] on select "Please select a property 888 at [GEOGRAPHIC_DATA] [GEOGRAPHIC_DATA][PERSON_NAME…" at bounding box center [543, 380] width 594 height 35
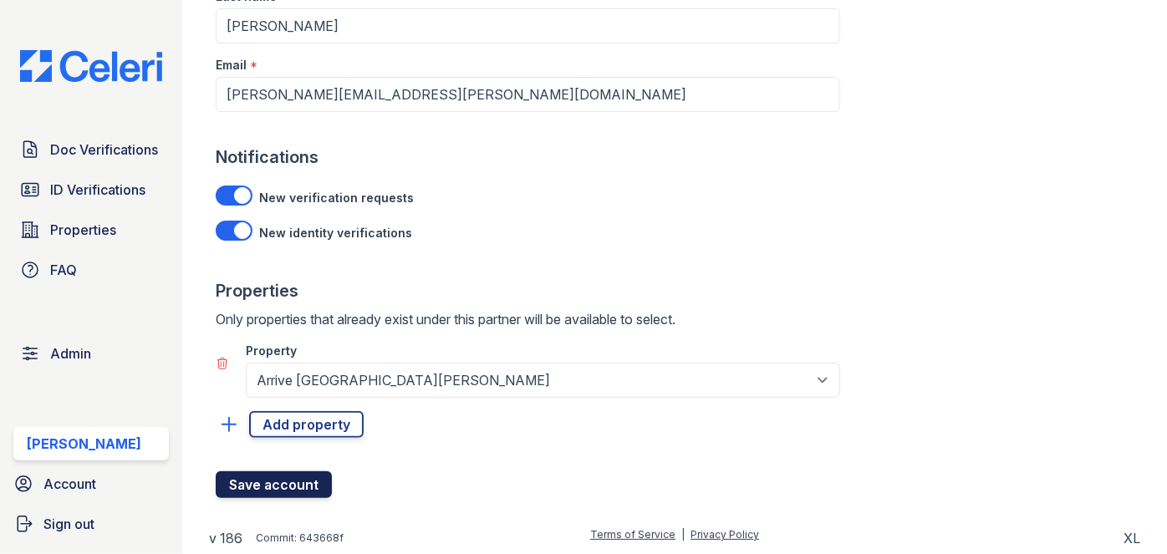
click at [274, 491] on button "Save account" at bounding box center [274, 484] width 116 height 27
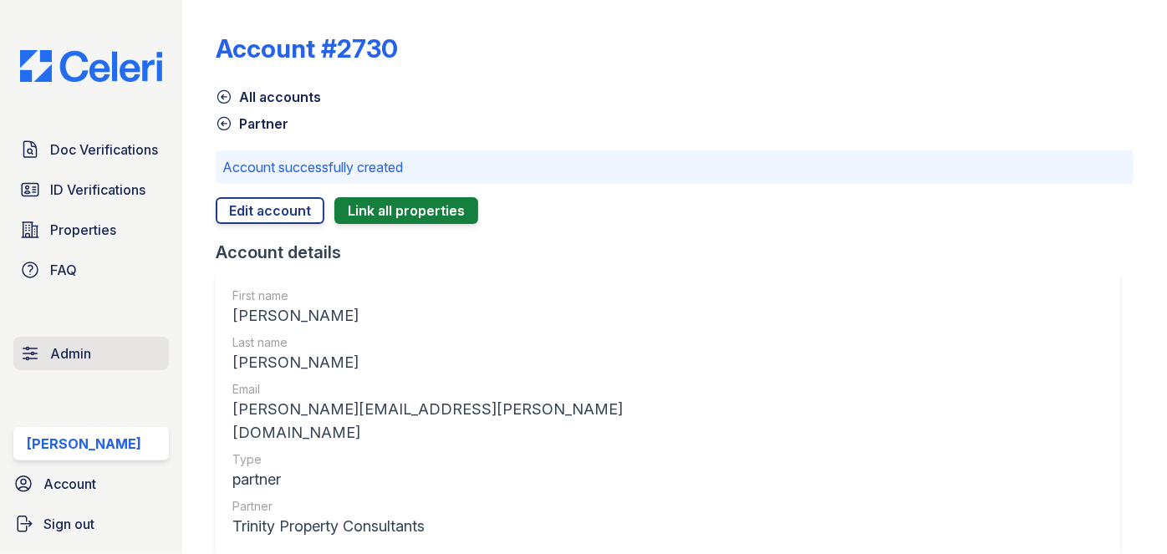
click at [80, 351] on span "Admin" at bounding box center [70, 354] width 41 height 20
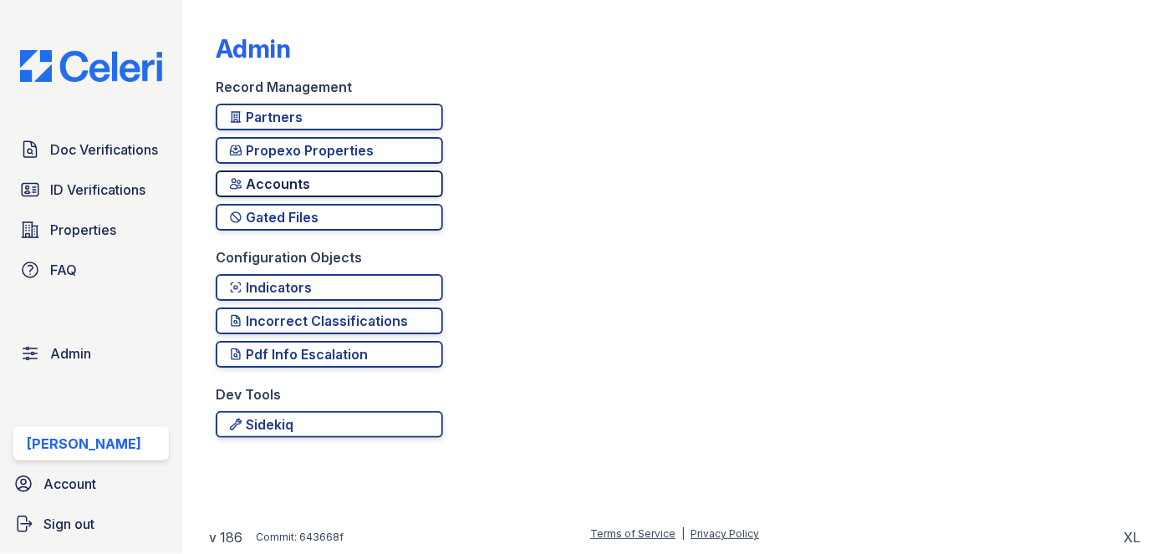
click at [296, 179] on div "Accounts" at bounding box center [329, 184] width 201 height 20
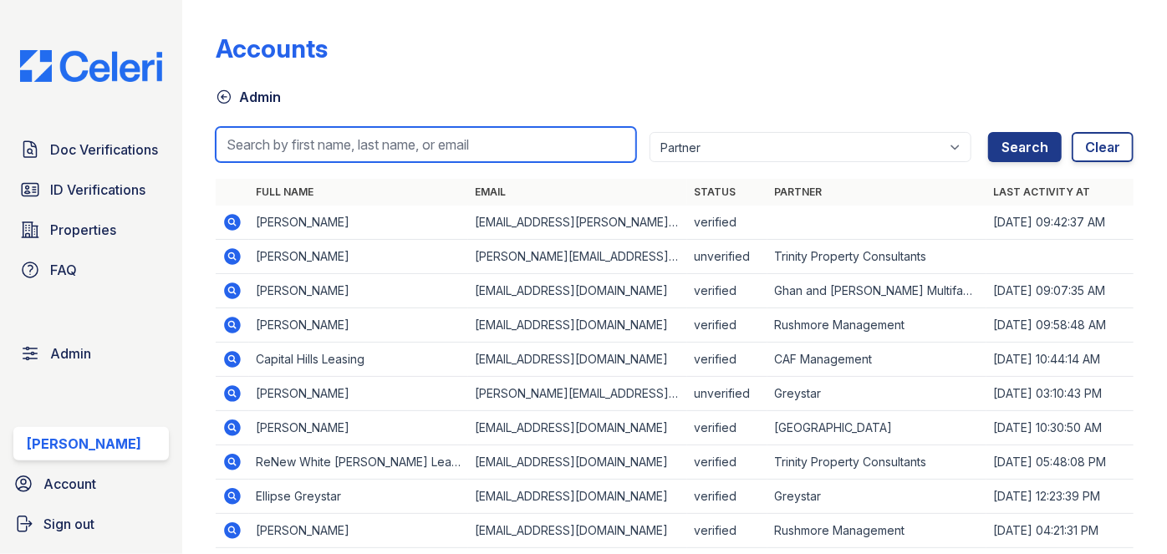
click at [298, 149] on input "search" at bounding box center [426, 144] width 420 height 35
paste input "Done! They should receive an email now to activate their account (SL: Verify Ac…"
type input "Done! They should receive an email now to activate their account (SL: Verify Ac…"
click at [636, 146] on input "Done! They should receive an email now to activate their account (SL: Verify Ac…" at bounding box center [426, 144] width 420 height 35
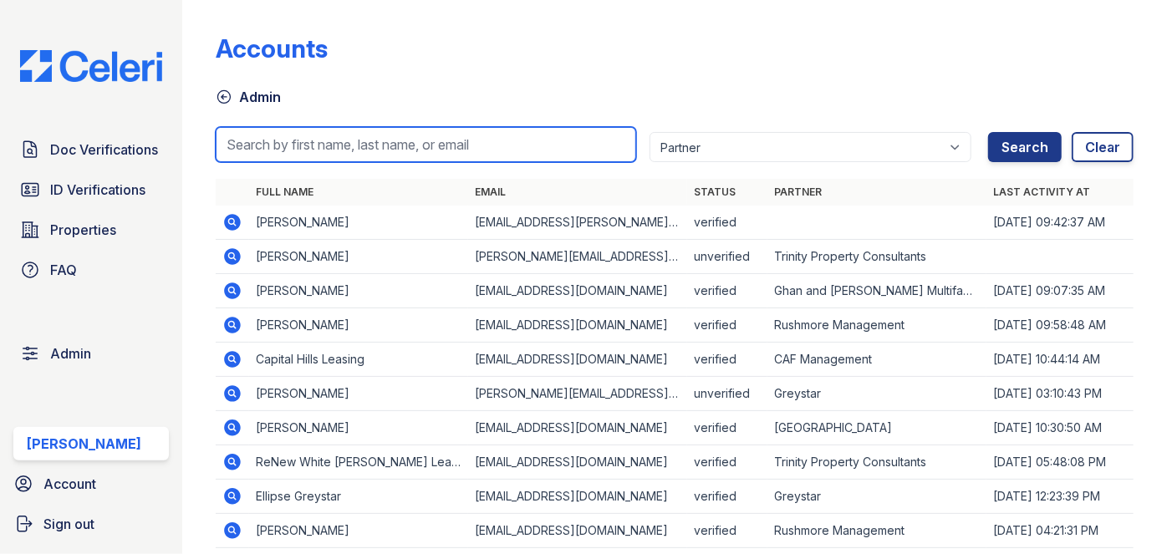
scroll to position [0, 0]
type input "[PERSON_NAME]"
click at [988, 132] on button "Search" at bounding box center [1025, 147] width 74 height 30
